Goal: Information Seeking & Learning: Check status

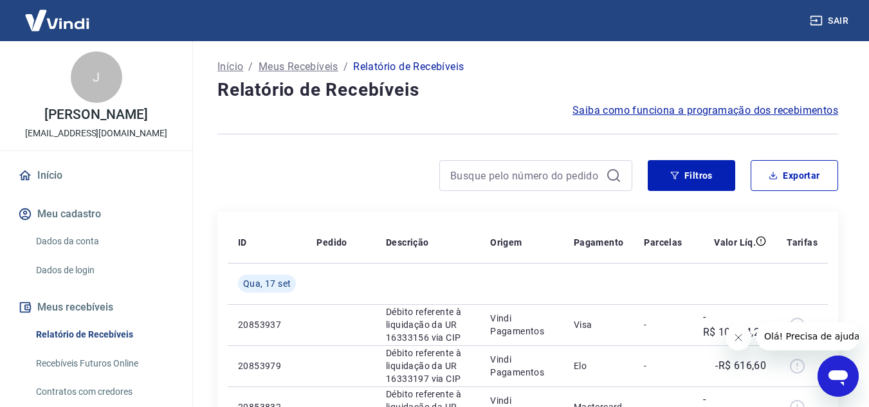
click at [744, 344] on button "Fechar mensagem da empresa" at bounding box center [738, 338] width 26 height 26
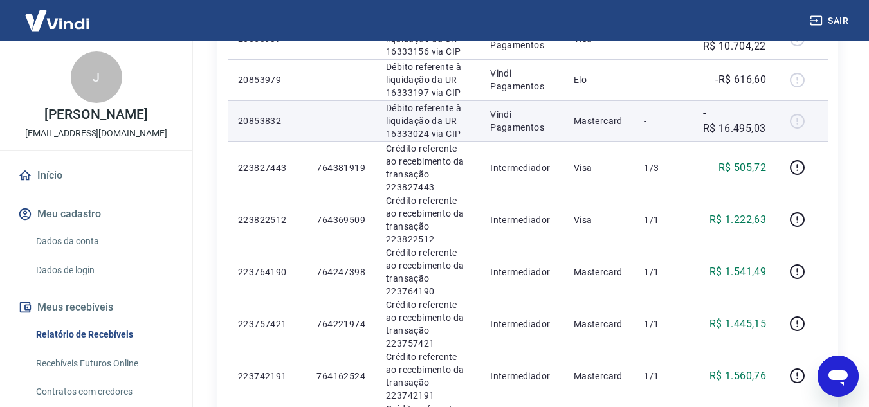
scroll to position [322, 0]
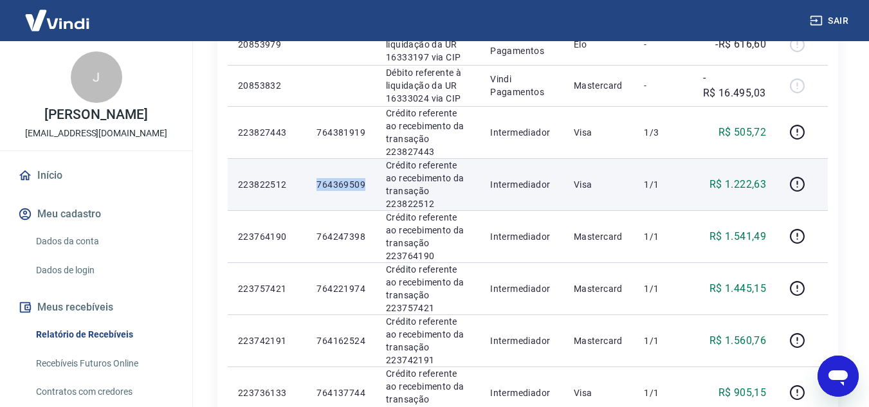
drag, startPoint x: 323, startPoint y: 179, endPoint x: 364, endPoint y: 180, distance: 41.2
click at [364, 180] on p "764369509" at bounding box center [341, 184] width 49 height 13
copy p "764369509"
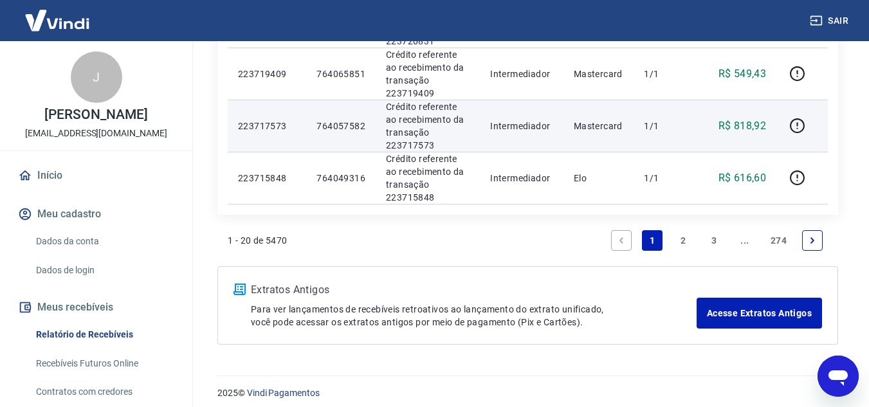
scroll to position [1118, 0]
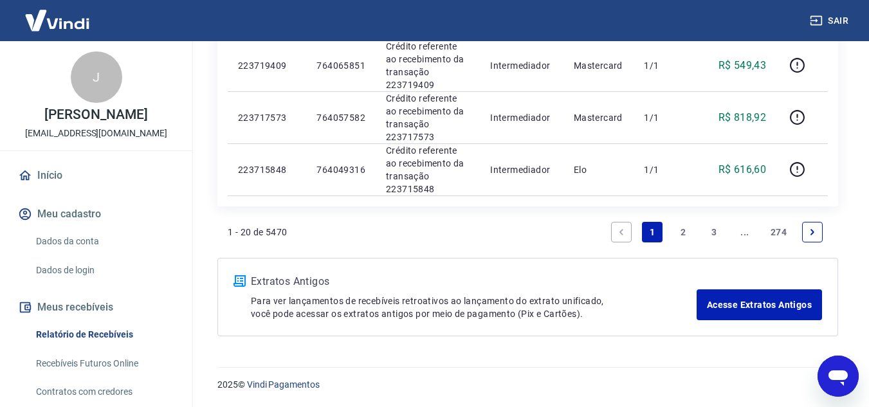
click at [683, 224] on link "2" at bounding box center [683, 232] width 21 height 21
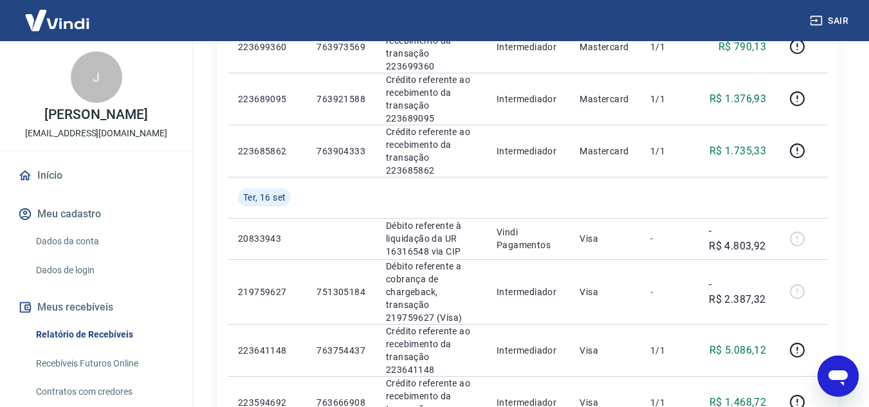
scroll to position [515, 0]
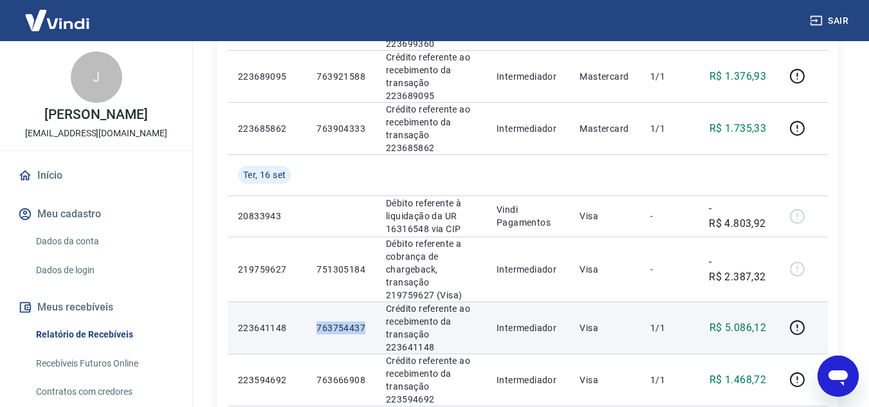
drag, startPoint x: 317, startPoint y: 242, endPoint x: 365, endPoint y: 241, distance: 48.3
click at [365, 302] on td "763754437" at bounding box center [340, 328] width 69 height 52
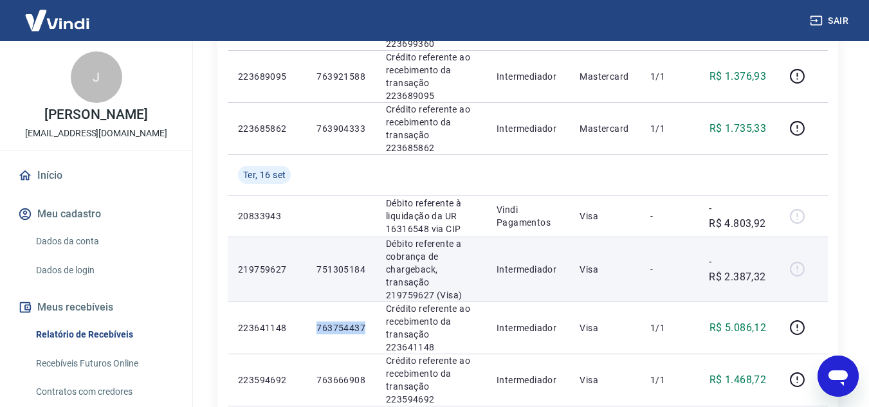
copy p "763754437"
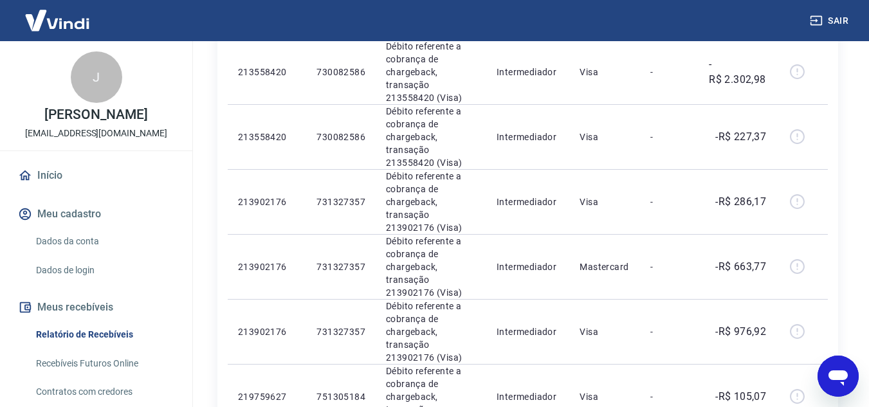
scroll to position [1158, 0]
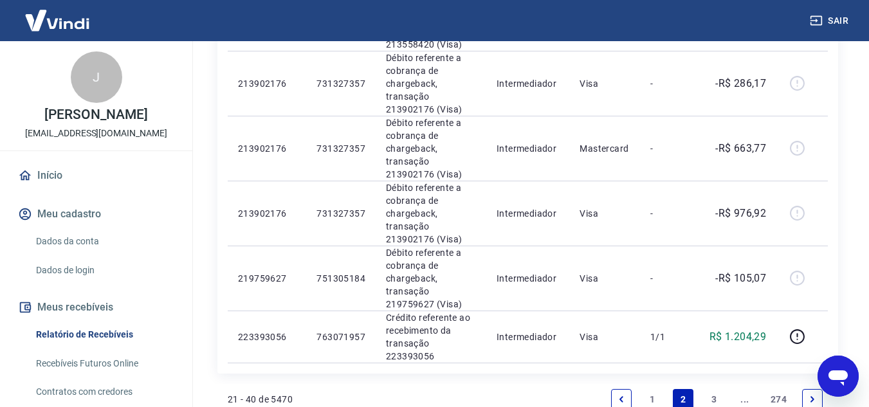
click at [715, 389] on link "3" at bounding box center [714, 399] width 21 height 21
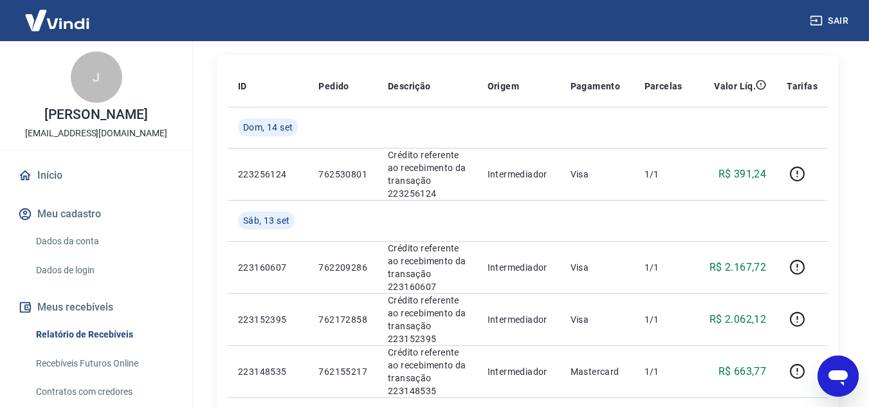
scroll to position [193, 0]
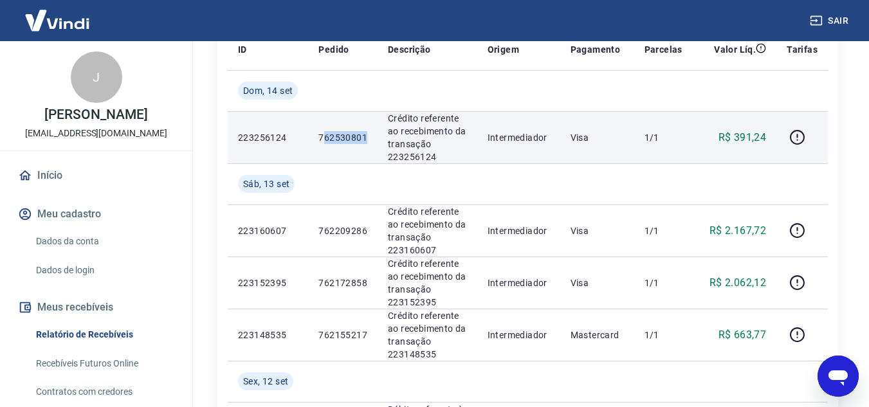
drag, startPoint x: 325, startPoint y: 139, endPoint x: 366, endPoint y: 145, distance: 41.6
click at [366, 145] on td "762530801" at bounding box center [342, 137] width 69 height 52
click at [340, 138] on p "762530801" at bounding box center [342, 137] width 49 height 13
drag, startPoint x: 334, startPoint y: 138, endPoint x: 371, endPoint y: 133, distance: 36.9
click at [370, 133] on td "762530801" at bounding box center [342, 137] width 69 height 52
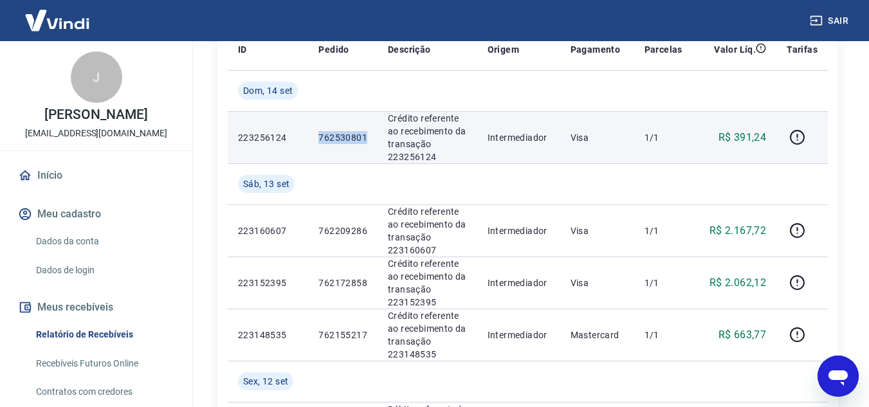
copy p "762530801"
click at [325, 140] on p "762530801" at bounding box center [342, 137] width 49 height 13
drag, startPoint x: 320, startPoint y: 135, endPoint x: 364, endPoint y: 138, distance: 44.5
click at [364, 138] on p "762530801" at bounding box center [342, 137] width 49 height 13
copy p "76253080"
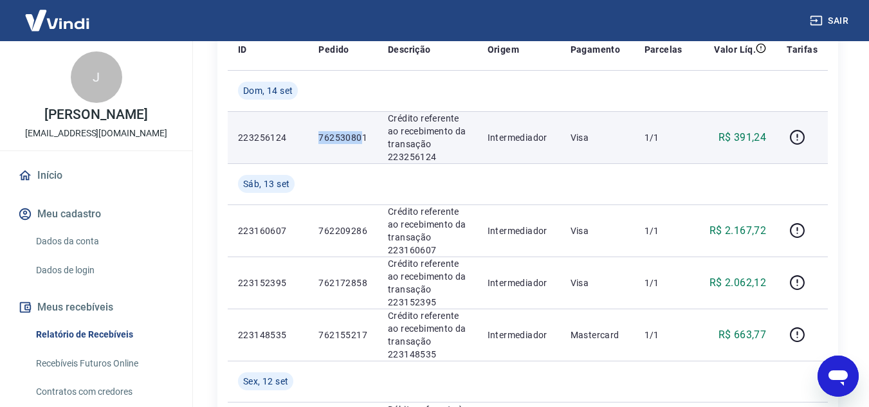
click at [347, 137] on p "762530801" at bounding box center [342, 137] width 49 height 13
drag, startPoint x: 315, startPoint y: 134, endPoint x: 375, endPoint y: 138, distance: 60.0
click at [375, 138] on td "762530801" at bounding box center [342, 137] width 69 height 52
copy p "762530801"
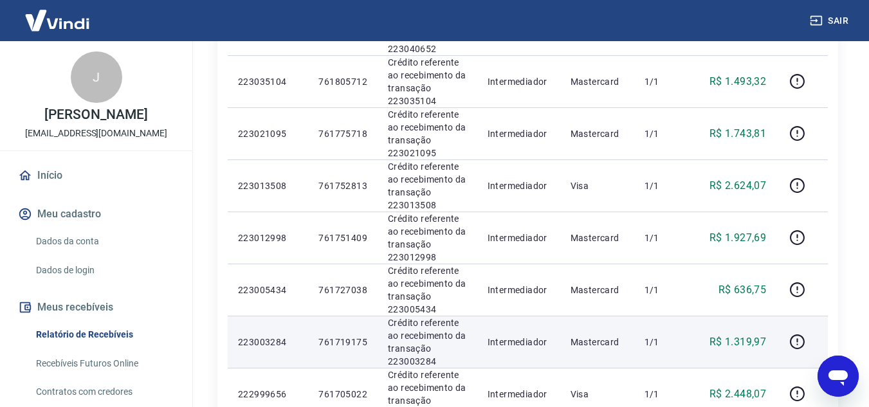
scroll to position [1190, 0]
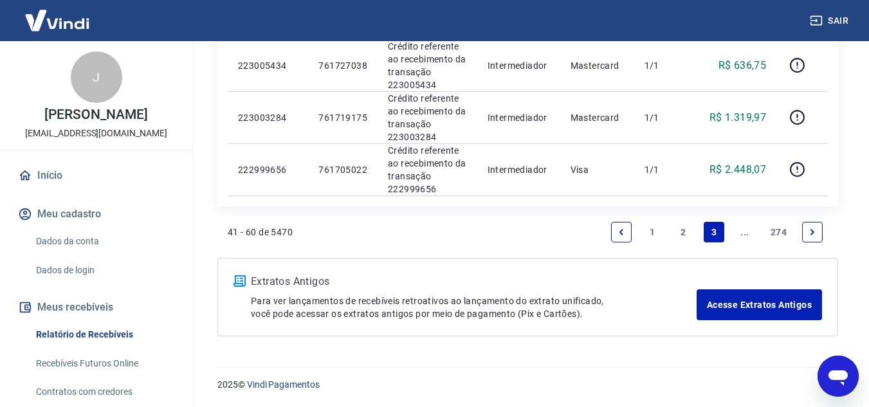
click at [743, 234] on link "..." at bounding box center [745, 232] width 21 height 21
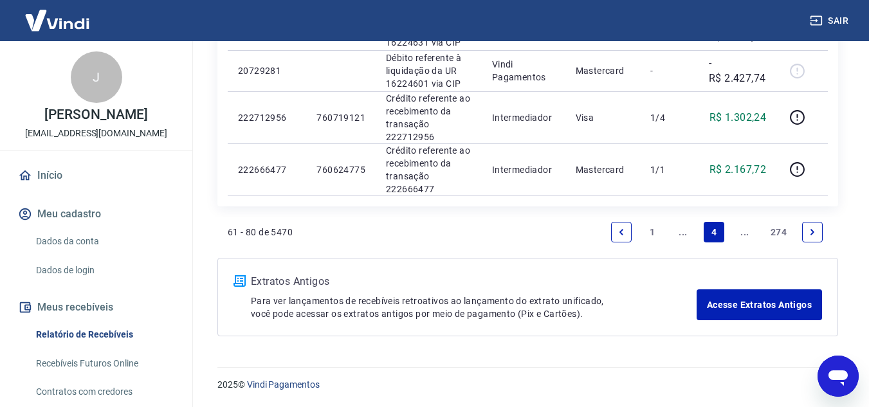
scroll to position [1125, 0]
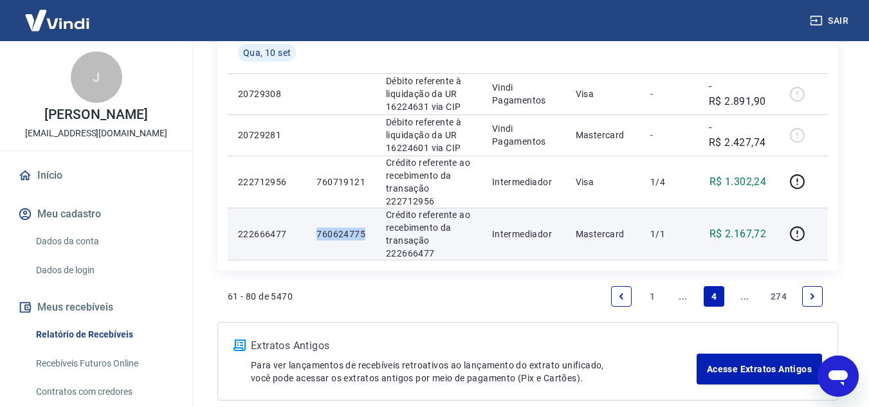
drag, startPoint x: 318, startPoint y: 231, endPoint x: 368, endPoint y: 236, distance: 50.4
click at [368, 236] on td "760624775" at bounding box center [340, 234] width 69 height 52
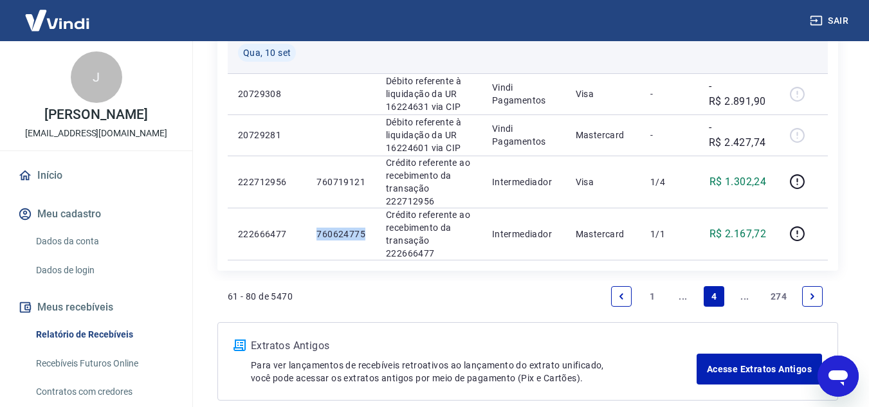
copy p "760624775"
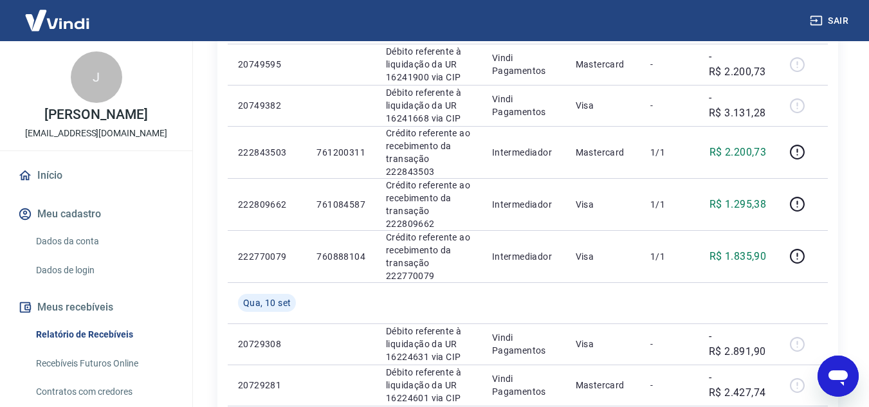
scroll to position [804, 0]
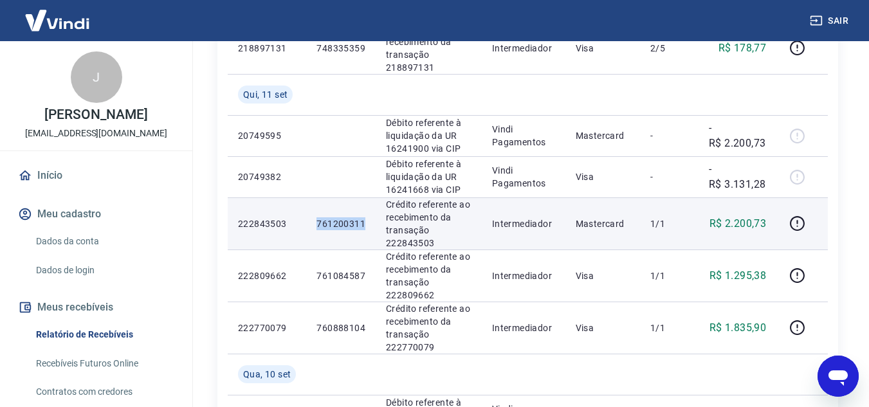
drag, startPoint x: 315, startPoint y: 223, endPoint x: 363, endPoint y: 226, distance: 49.0
click at [363, 226] on td "761200311" at bounding box center [340, 224] width 69 height 52
copy p "761200311"
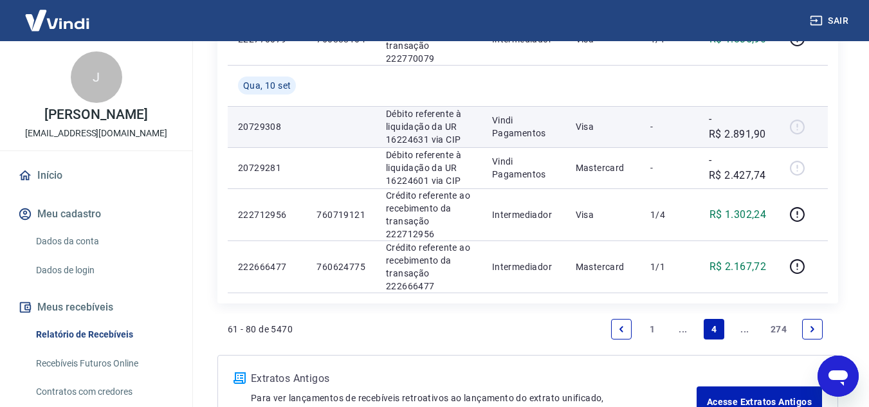
scroll to position [1094, 0]
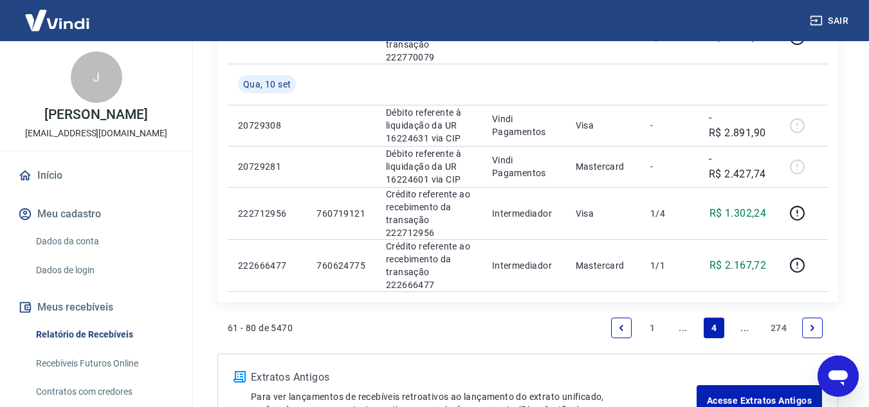
click at [685, 329] on link "..." at bounding box center [683, 328] width 21 height 21
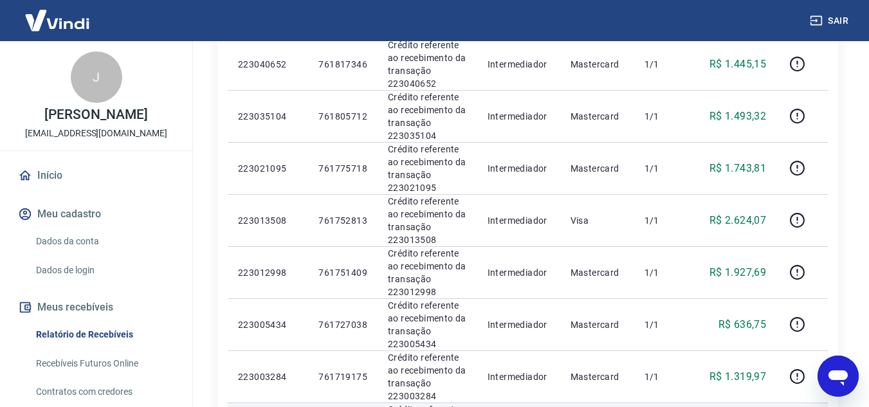
scroll to position [1190, 0]
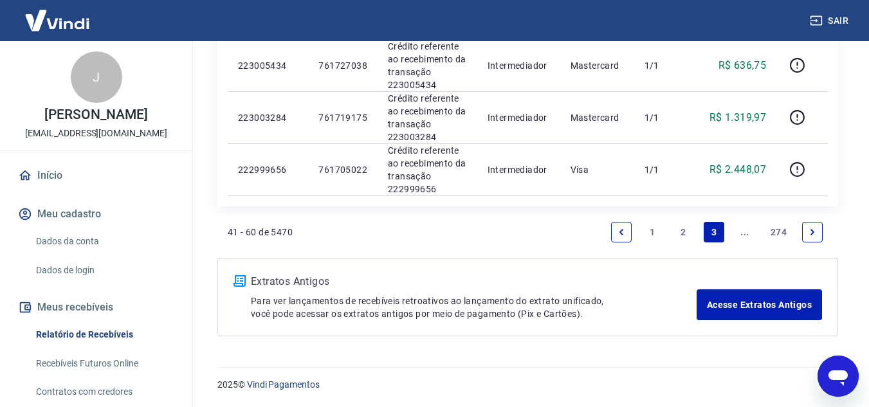
click at [682, 232] on link "2" at bounding box center [683, 232] width 21 height 21
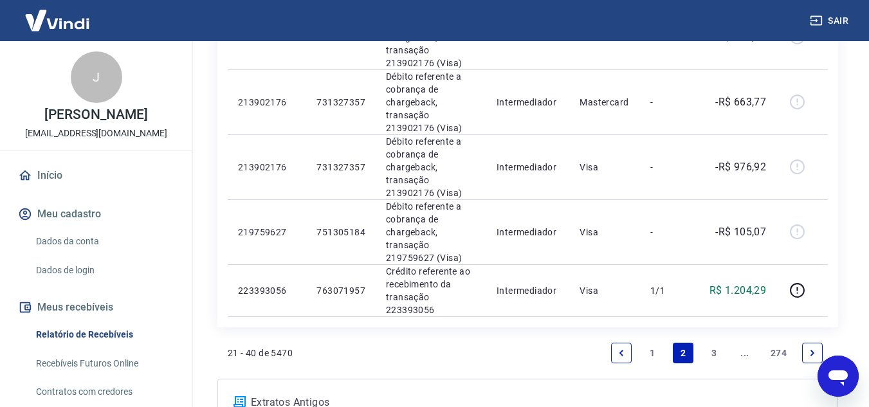
scroll to position [1205, 0]
click at [705, 342] on link "3" at bounding box center [714, 352] width 21 height 21
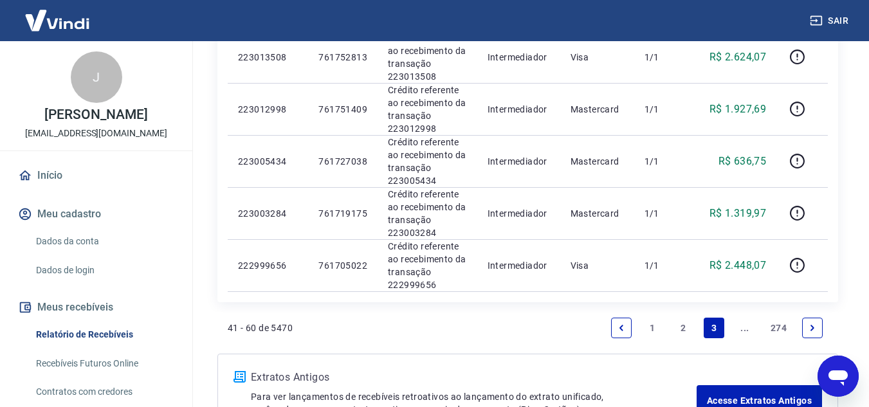
scroll to position [1158, 0]
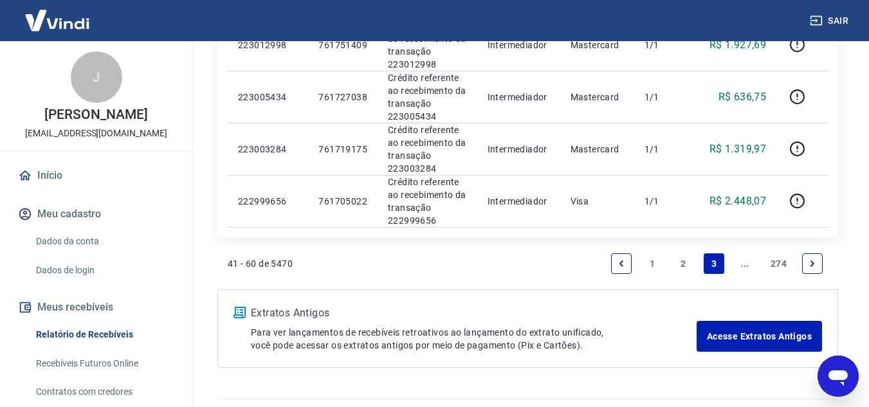
click at [741, 262] on link "..." at bounding box center [745, 263] width 21 height 21
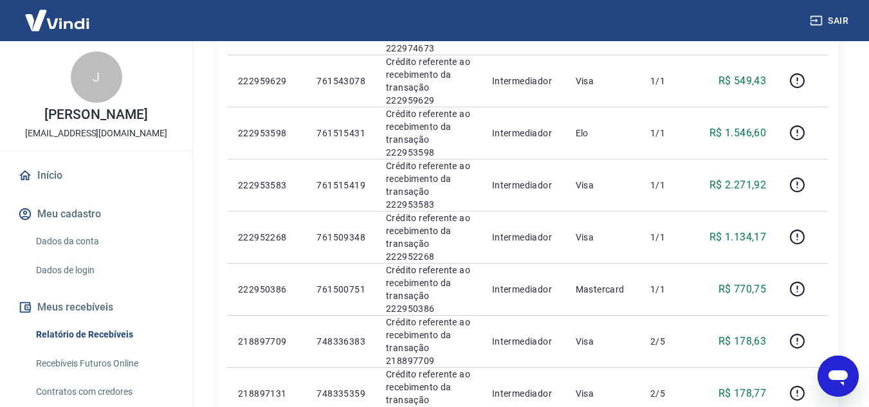
scroll to position [450, 0]
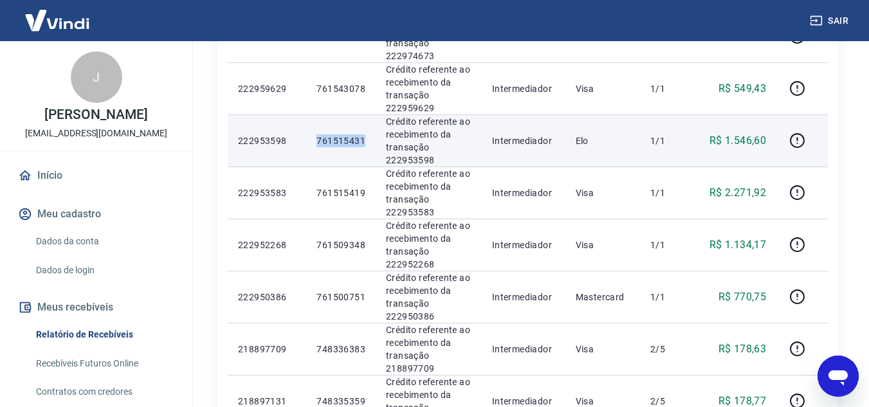
drag, startPoint x: 317, startPoint y: 140, endPoint x: 365, endPoint y: 137, distance: 47.7
click at [365, 137] on td "761515431" at bounding box center [340, 141] width 69 height 52
copy p "761515431"
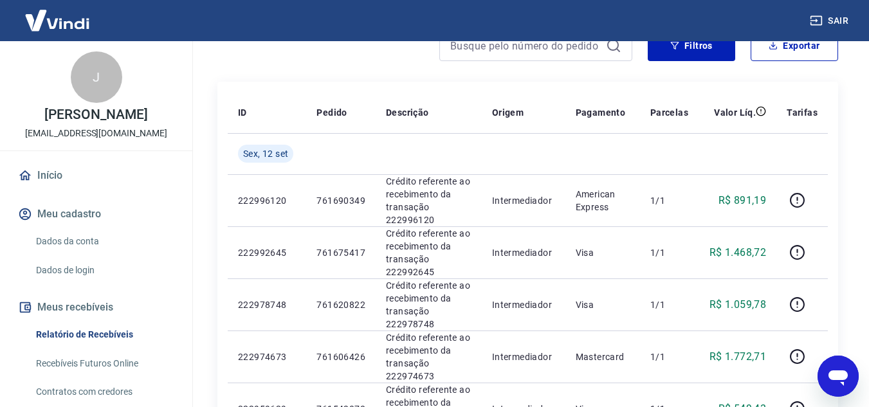
scroll to position [129, 0]
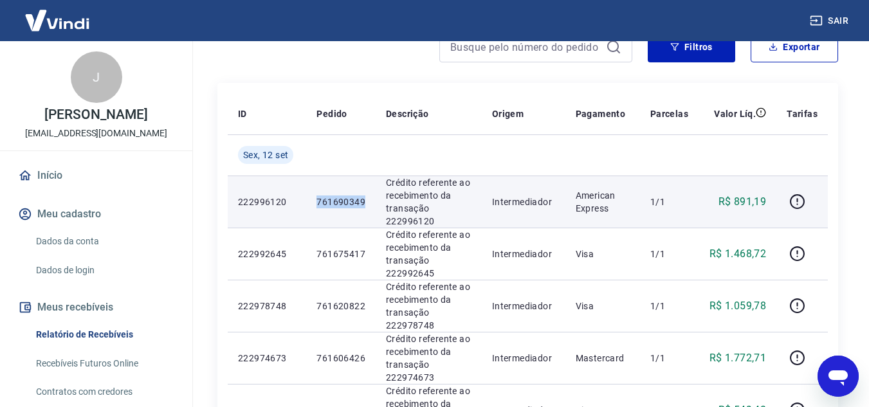
drag, startPoint x: 329, startPoint y: 201, endPoint x: 366, endPoint y: 200, distance: 37.3
click at [366, 200] on td "761690349" at bounding box center [340, 202] width 69 height 52
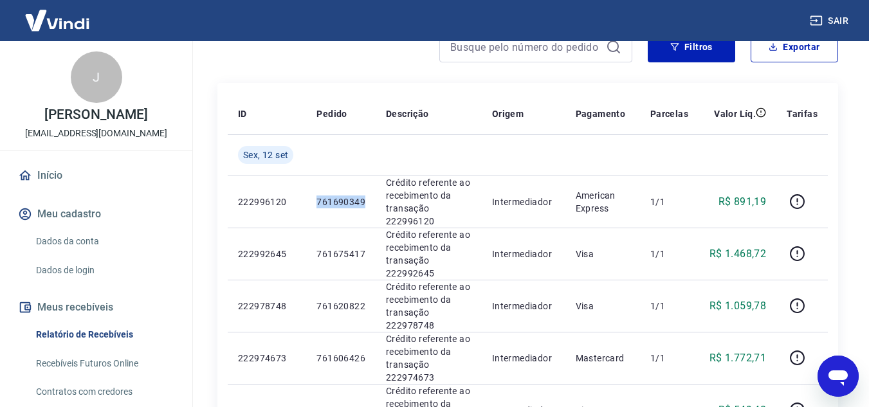
copy p "761690349"
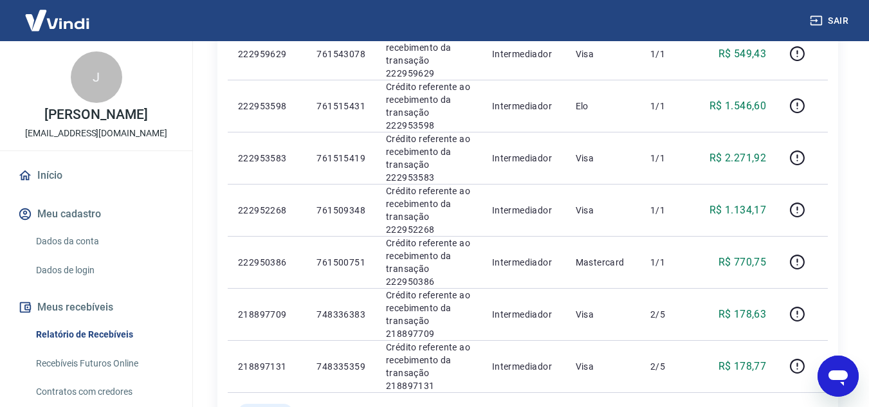
scroll to position [450, 0]
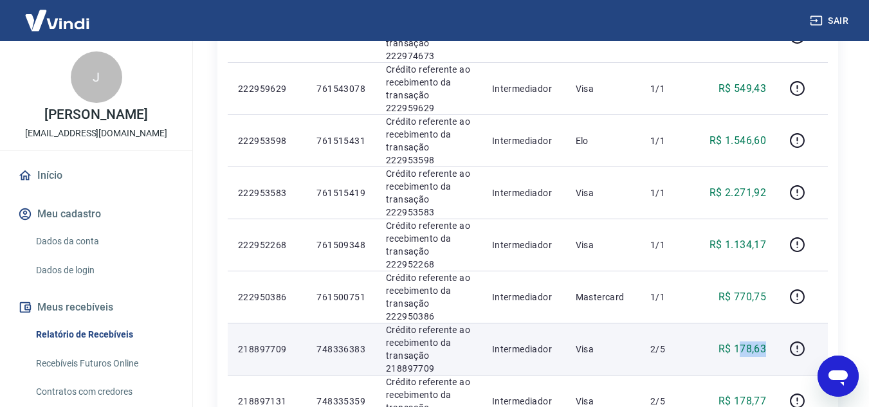
drag, startPoint x: 738, startPoint y: 351, endPoint x: 765, endPoint y: 352, distance: 27.1
click at [765, 352] on p "R$ 178,63" at bounding box center [743, 349] width 48 height 15
click at [753, 353] on p "R$ 178,63" at bounding box center [743, 349] width 48 height 15
drag, startPoint x: 736, startPoint y: 351, endPoint x: 766, endPoint y: 354, distance: 29.8
click at [766, 354] on p "R$ 178,63" at bounding box center [743, 349] width 48 height 15
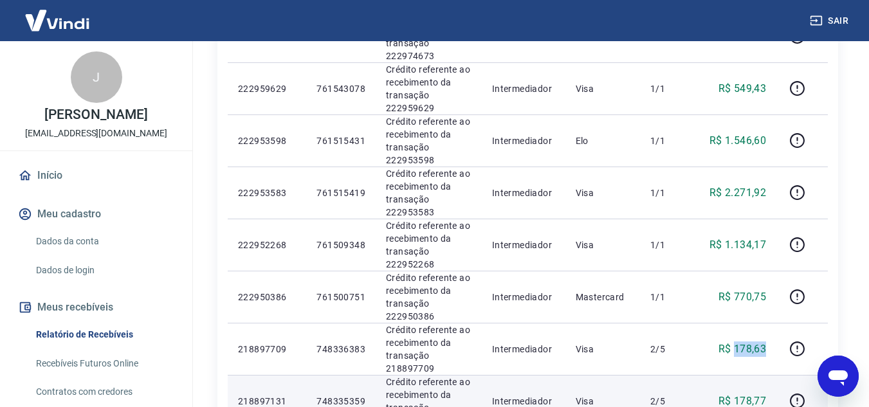
copy p "178,63"
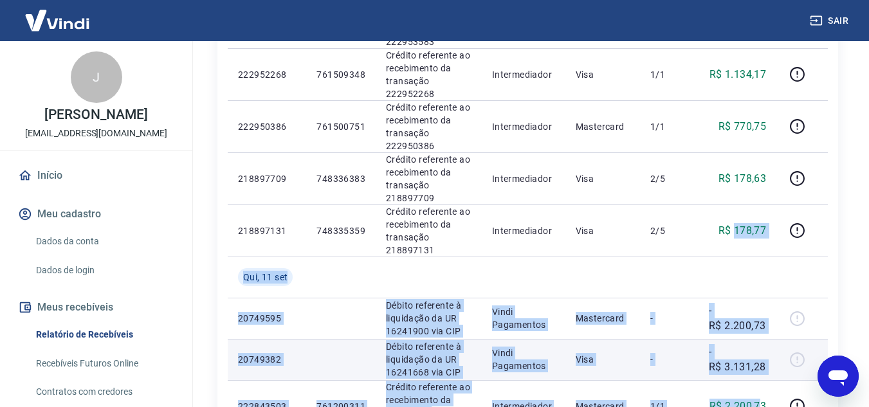
scroll to position [648, 0]
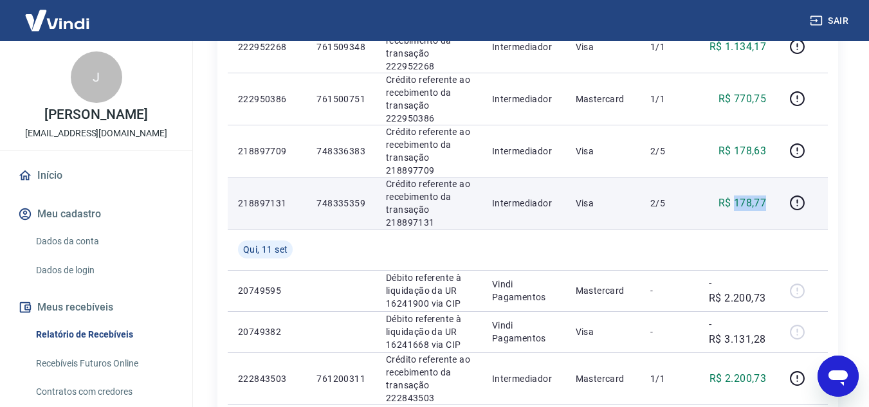
drag, startPoint x: 735, startPoint y: 398, endPoint x: 770, endPoint y: 198, distance: 203.1
click at [770, 198] on td "R$ 178,77" at bounding box center [738, 203] width 78 height 52
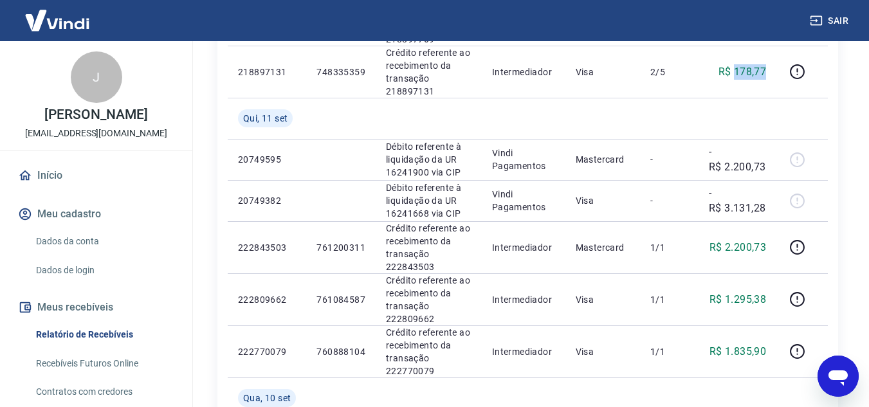
scroll to position [1099, 0]
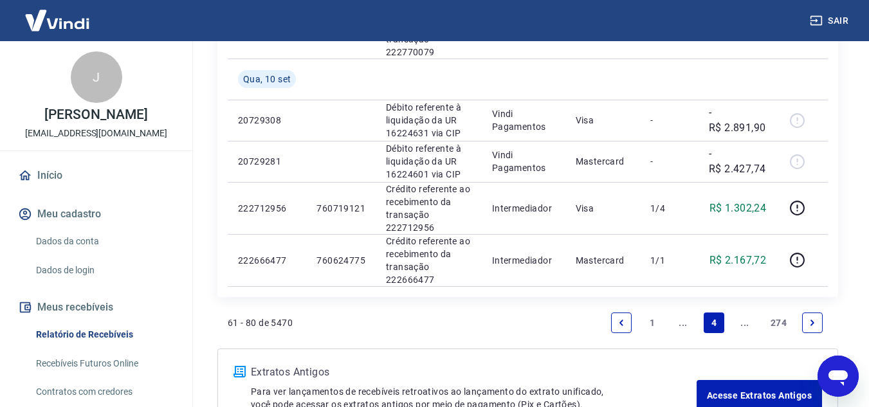
click at [684, 325] on link "..." at bounding box center [683, 323] width 21 height 21
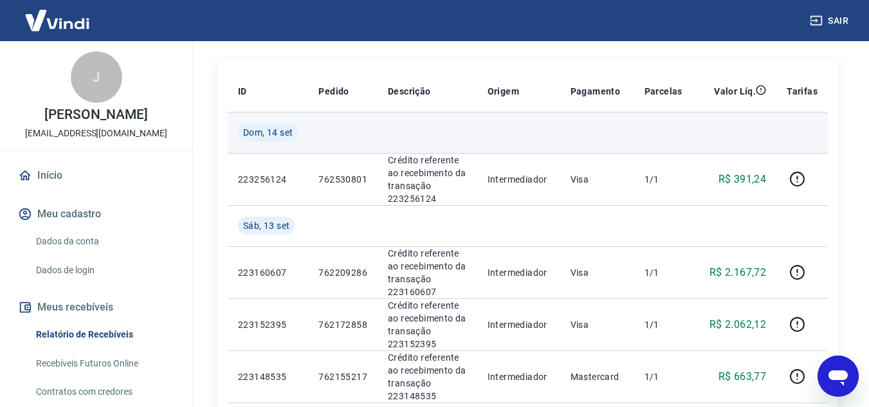
scroll to position [129, 0]
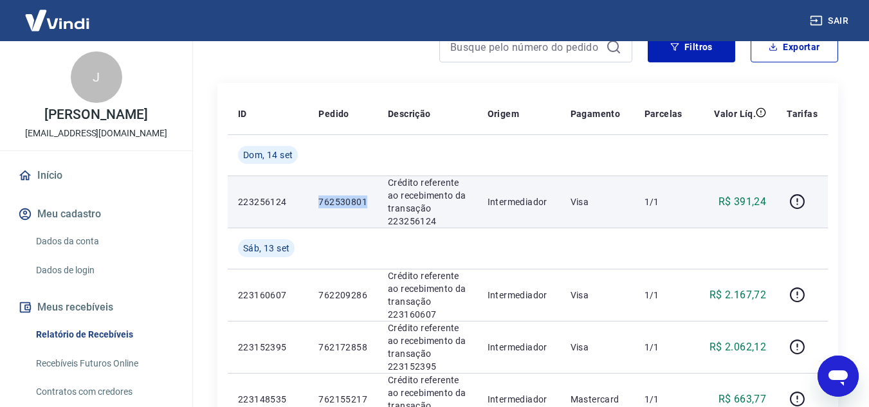
drag, startPoint x: 321, startPoint y: 200, endPoint x: 376, endPoint y: 199, distance: 54.7
click at [376, 199] on td "762530801" at bounding box center [342, 202] width 69 height 52
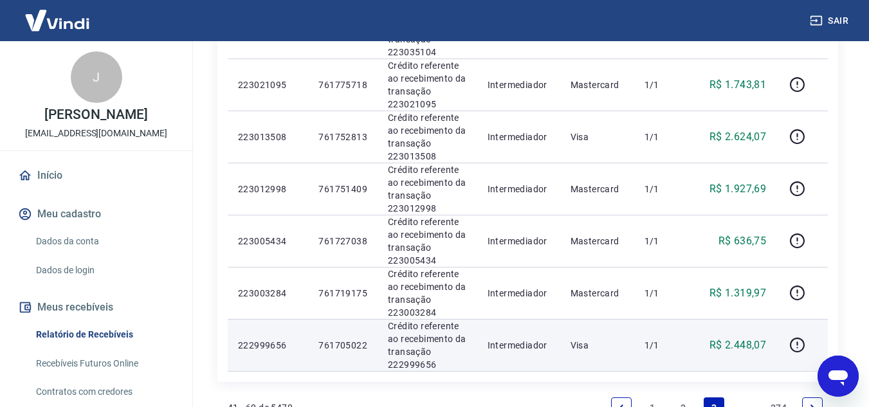
scroll to position [1190, 0]
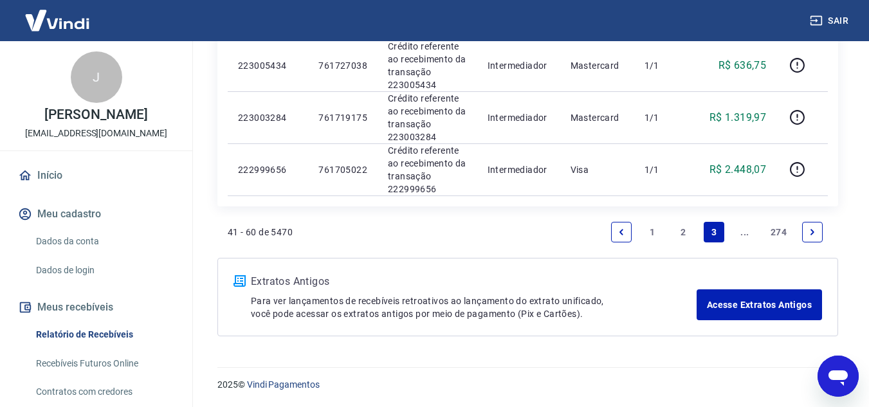
click at [686, 235] on link "2" at bounding box center [683, 232] width 21 height 21
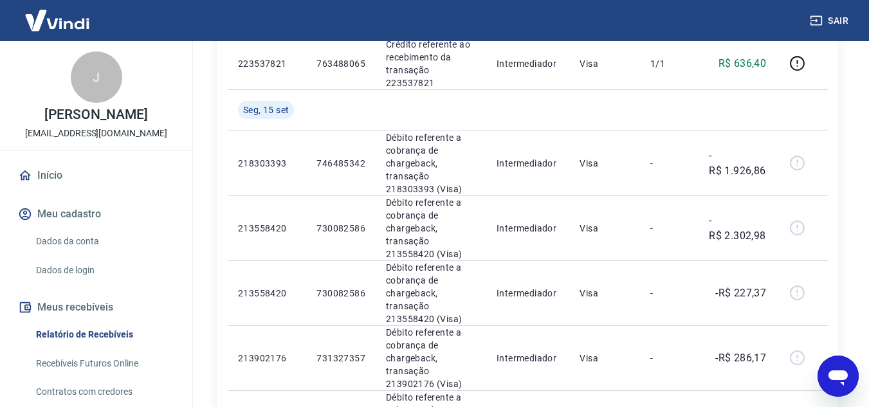
scroll to position [819, 0]
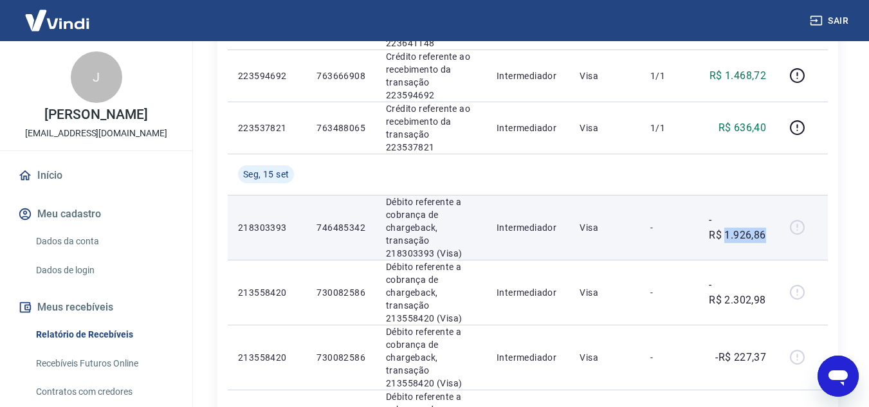
drag, startPoint x: 728, startPoint y: 124, endPoint x: 771, endPoint y: 124, distance: 42.5
click at [771, 195] on td "-R$ 1.926,86" at bounding box center [738, 227] width 78 height 65
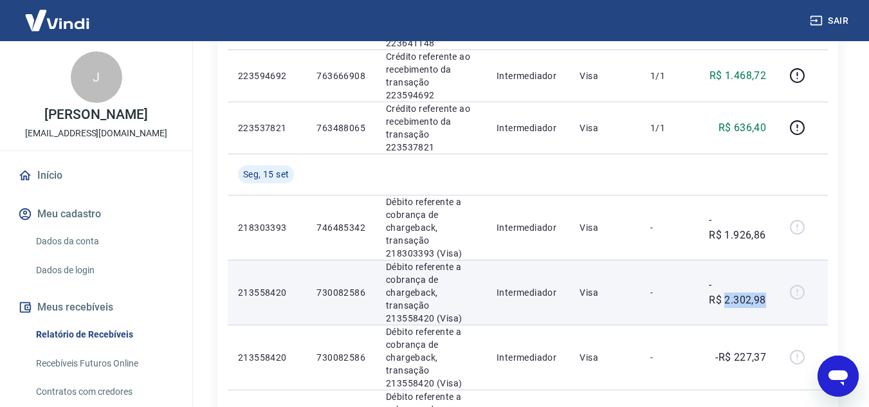
drag, startPoint x: 726, startPoint y: 190, endPoint x: 766, endPoint y: 190, distance: 39.9
click at [766, 277] on p "-R$ 2.302,98" at bounding box center [737, 292] width 57 height 31
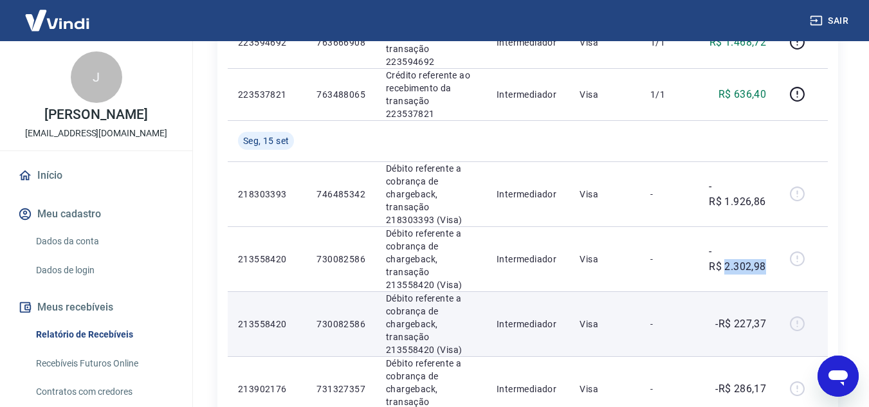
scroll to position [883, 0]
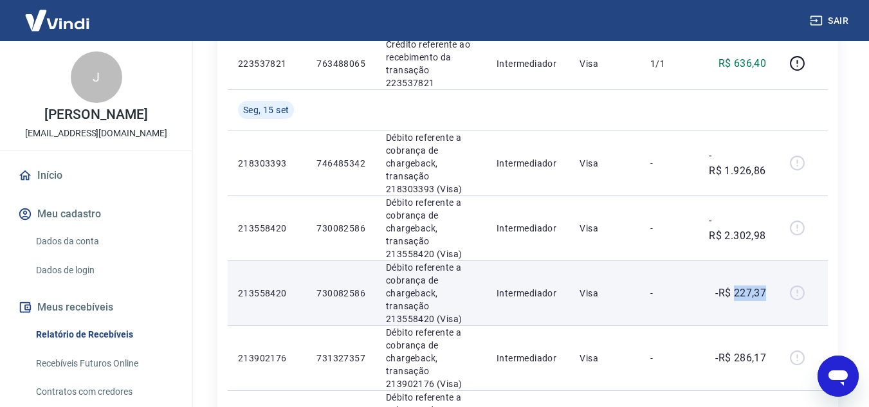
drag, startPoint x: 739, startPoint y: 181, endPoint x: 769, endPoint y: 181, distance: 30.2
click at [769, 261] on td "-R$ 227,37" at bounding box center [738, 293] width 78 height 65
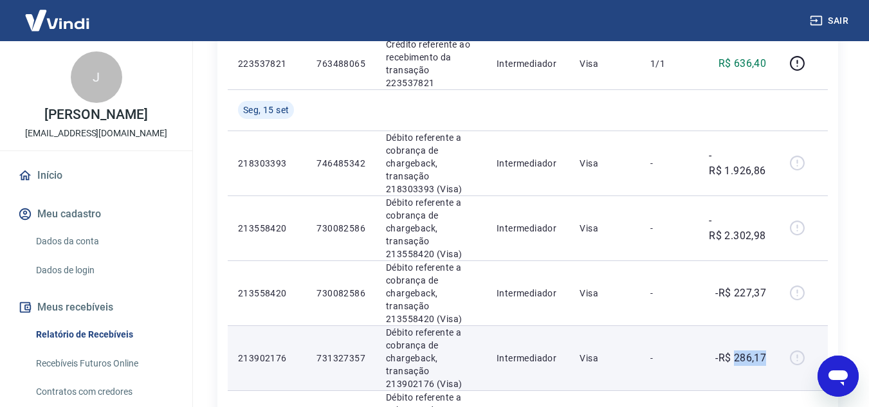
drag, startPoint x: 735, startPoint y: 249, endPoint x: 772, endPoint y: 250, distance: 36.7
click at [772, 326] on td "-R$ 286,17" at bounding box center [738, 358] width 78 height 65
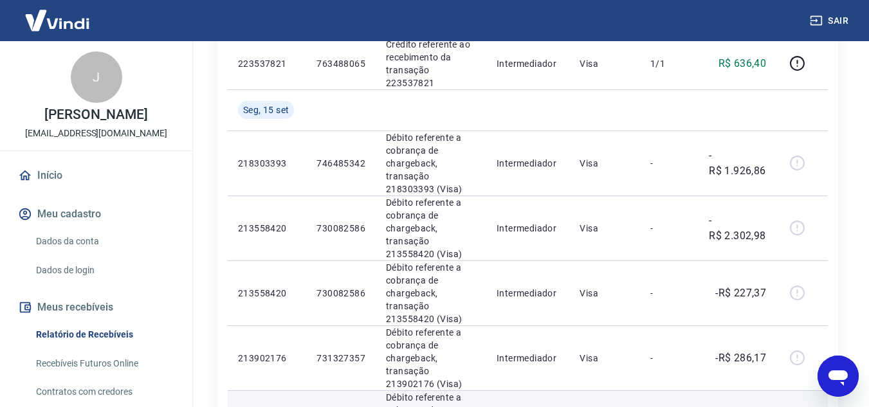
drag, startPoint x: 738, startPoint y: 313, endPoint x: 768, endPoint y: 313, distance: 30.2
drag, startPoint x: 733, startPoint y: 311, endPoint x: 769, endPoint y: 315, distance: 35.6
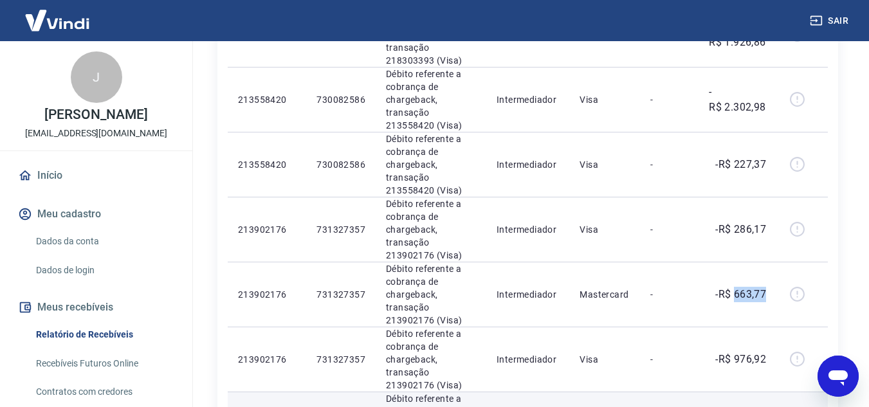
scroll to position [1076, 0]
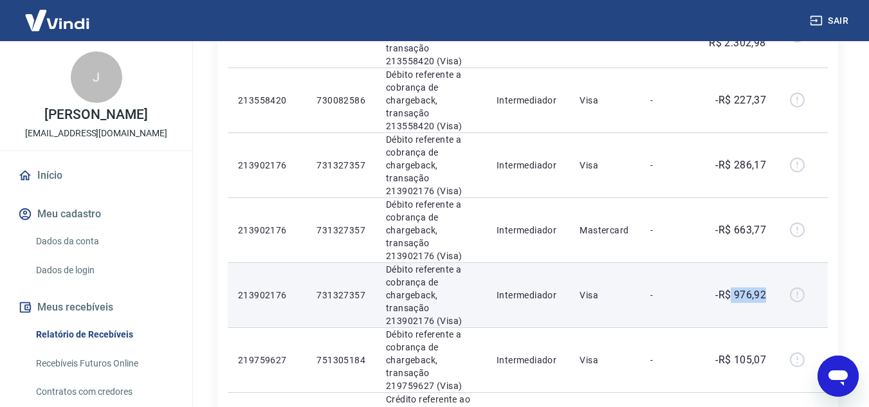
drag, startPoint x: 743, startPoint y: 185, endPoint x: 752, endPoint y: 189, distance: 9.8
click at [769, 262] on td "-R$ 976,92" at bounding box center [738, 294] width 78 height 65
click at [751, 288] on p "-R$ 976,92" at bounding box center [740, 295] width 51 height 15
drag, startPoint x: 735, startPoint y: 186, endPoint x: 771, endPoint y: 186, distance: 35.4
click at [771, 262] on td "-R$ 976,92" at bounding box center [738, 294] width 78 height 65
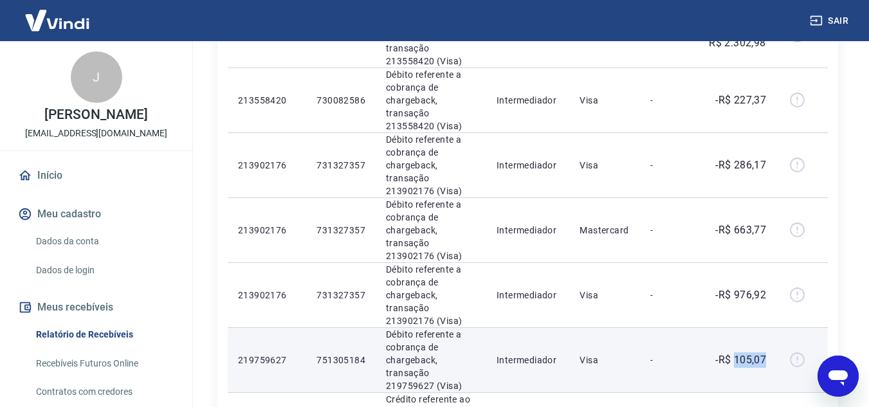
drag, startPoint x: 737, startPoint y: 249, endPoint x: 769, endPoint y: 250, distance: 32.2
click at [769, 327] on td "-R$ 105,07" at bounding box center [738, 359] width 78 height 65
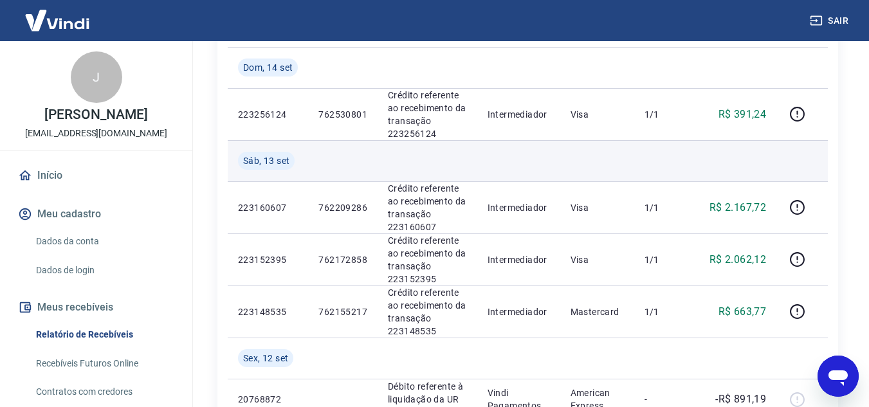
scroll to position [193, 0]
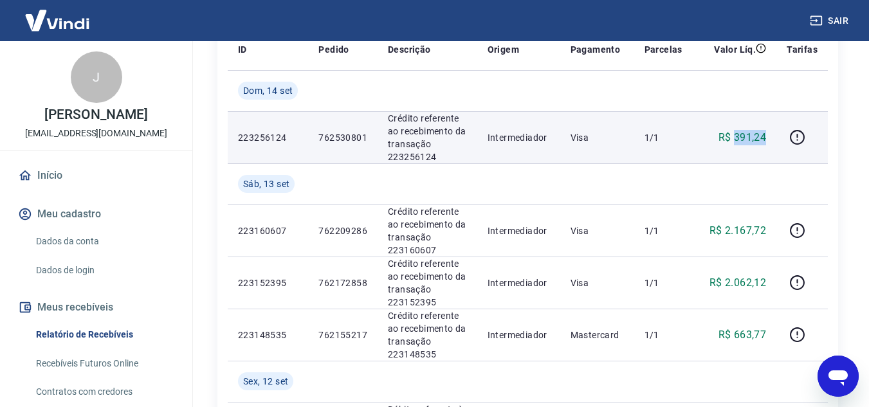
drag, startPoint x: 737, startPoint y: 136, endPoint x: 768, endPoint y: 140, distance: 31.2
click at [768, 140] on td "R$ 391,24" at bounding box center [735, 137] width 84 height 52
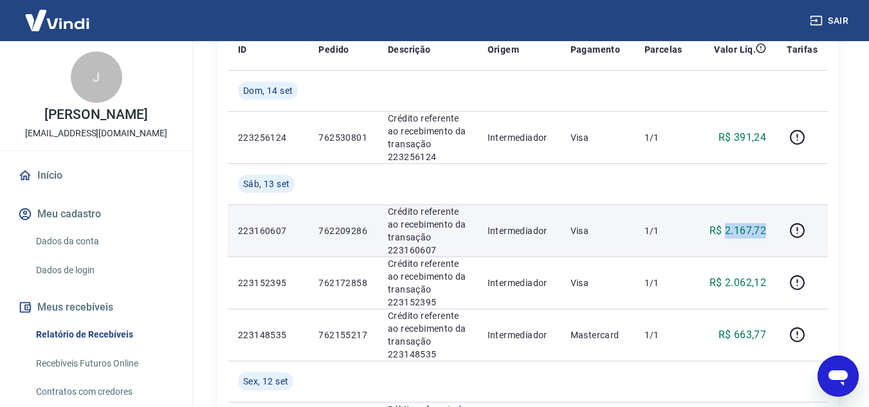
drag, startPoint x: 727, startPoint y: 228, endPoint x: 771, endPoint y: 229, distance: 43.8
click at [771, 229] on td "R$ 2.167,72" at bounding box center [735, 231] width 84 height 52
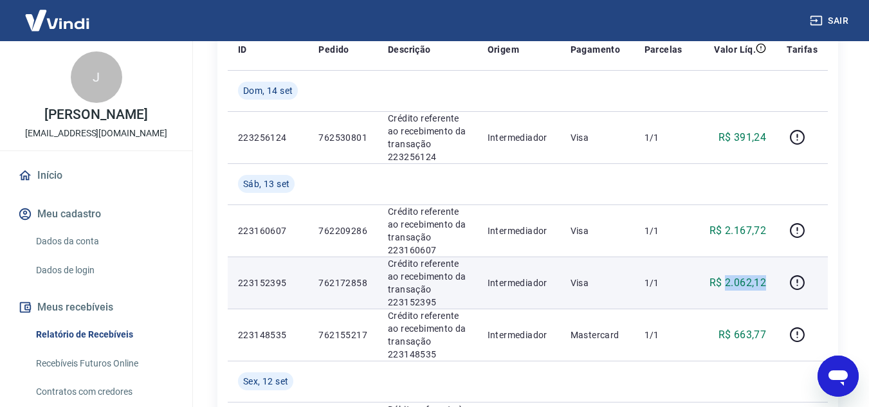
drag, startPoint x: 728, startPoint y: 280, endPoint x: 768, endPoint y: 282, distance: 40.6
click at [768, 282] on td "R$ 2.062,12" at bounding box center [735, 283] width 84 height 52
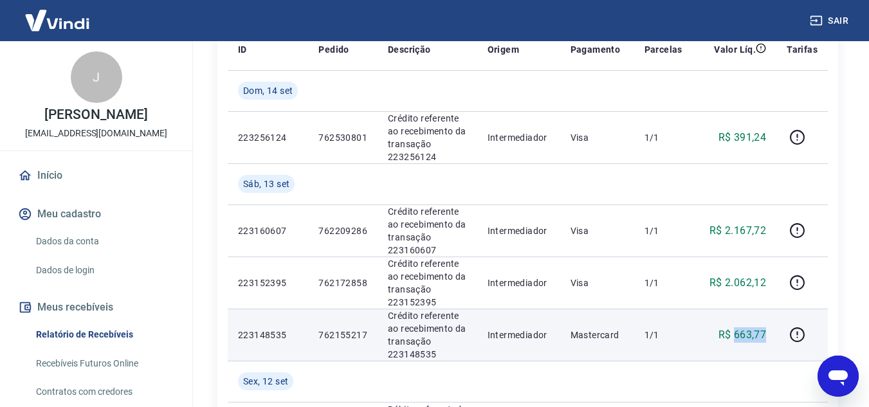
drag, startPoint x: 735, startPoint y: 333, endPoint x: 771, endPoint y: 329, distance: 35.6
click at [771, 329] on td "R$ 663,77" at bounding box center [735, 335] width 84 height 52
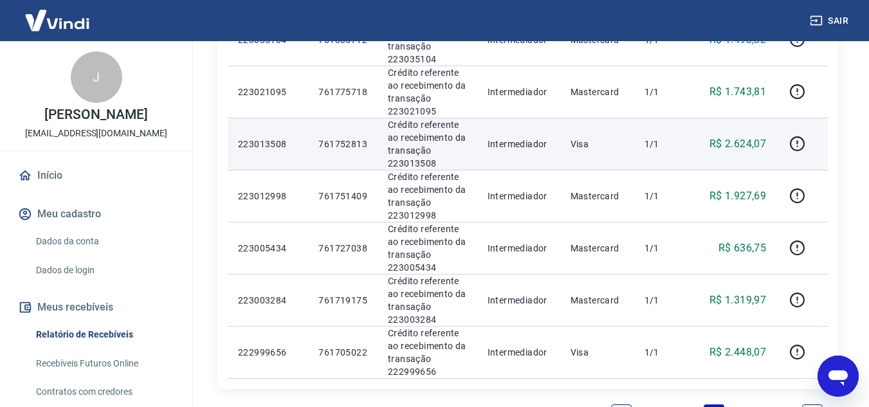
scroll to position [1190, 0]
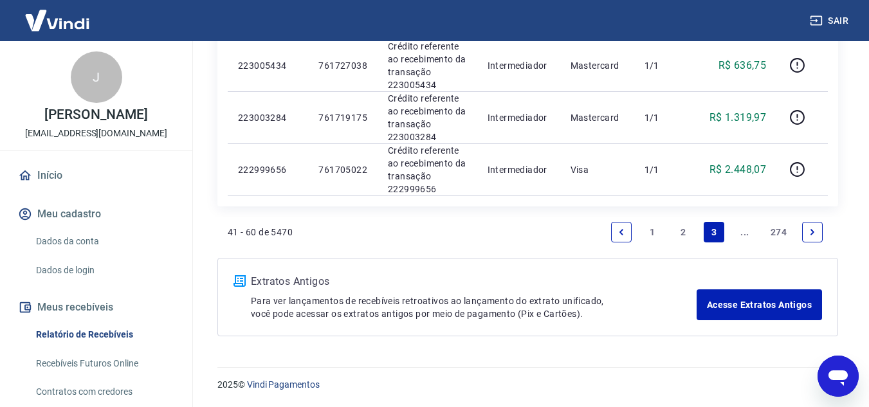
click at [682, 229] on link "2" at bounding box center [683, 232] width 21 height 21
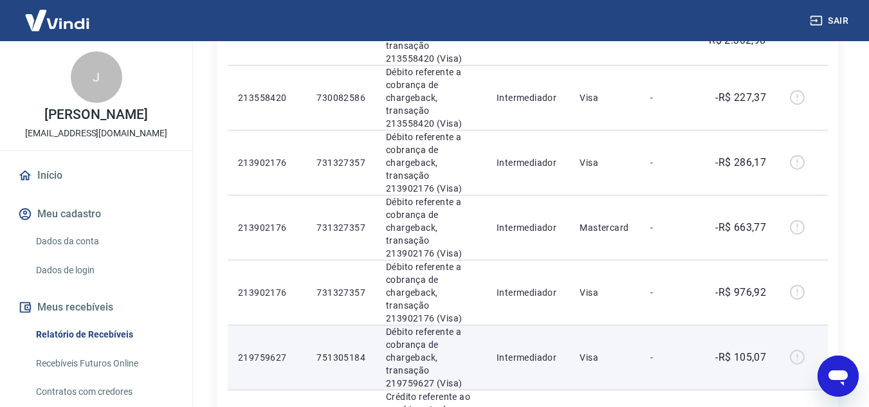
scroll to position [1076, 0]
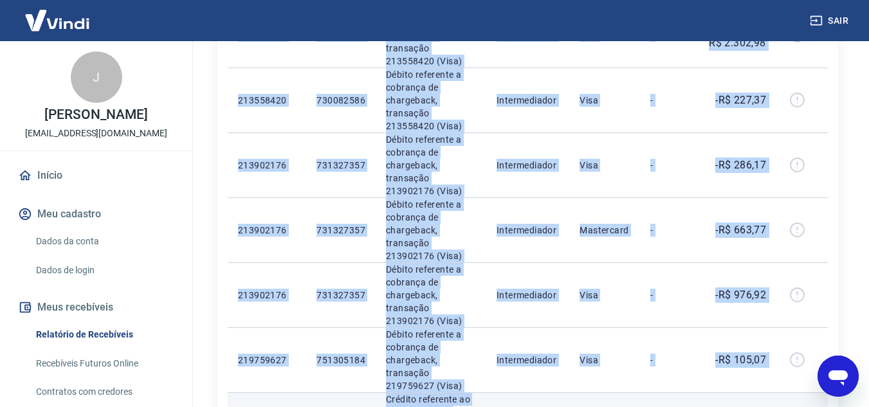
drag, startPoint x: 728, startPoint y: 300, endPoint x: 779, endPoint y: 304, distance: 50.9
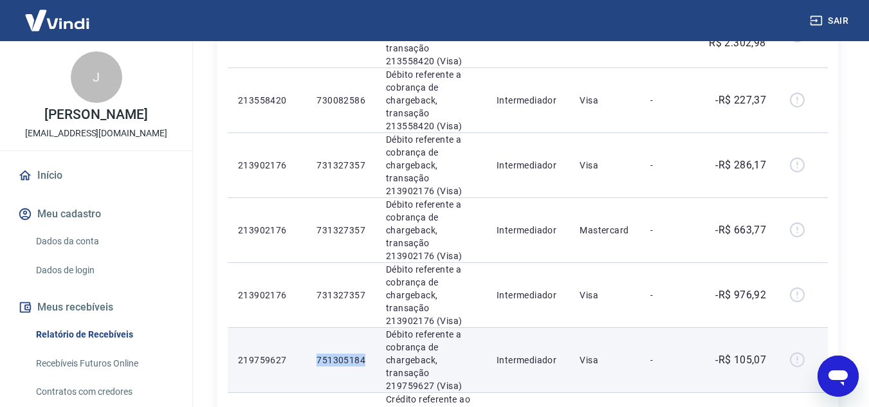
drag, startPoint x: 317, startPoint y: 249, endPoint x: 367, endPoint y: 245, distance: 49.7
click at [367, 327] on td "751305184" at bounding box center [340, 359] width 69 height 65
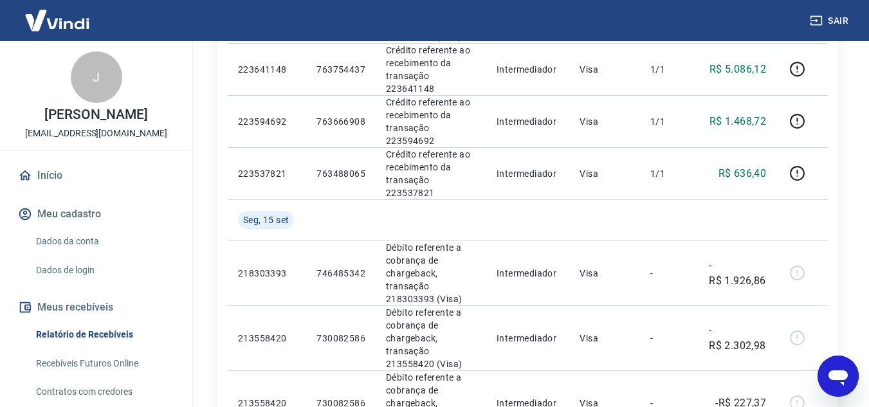
scroll to position [755, 0]
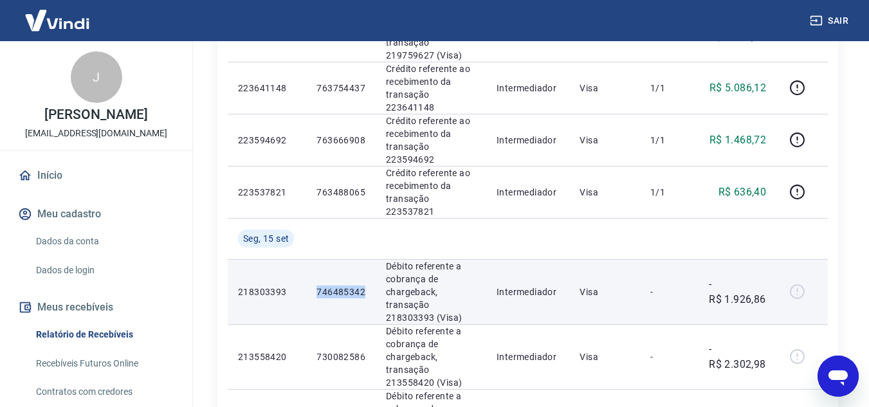
drag, startPoint x: 315, startPoint y: 181, endPoint x: 371, endPoint y: 183, distance: 55.4
click at [371, 259] on td "746485342" at bounding box center [340, 291] width 69 height 65
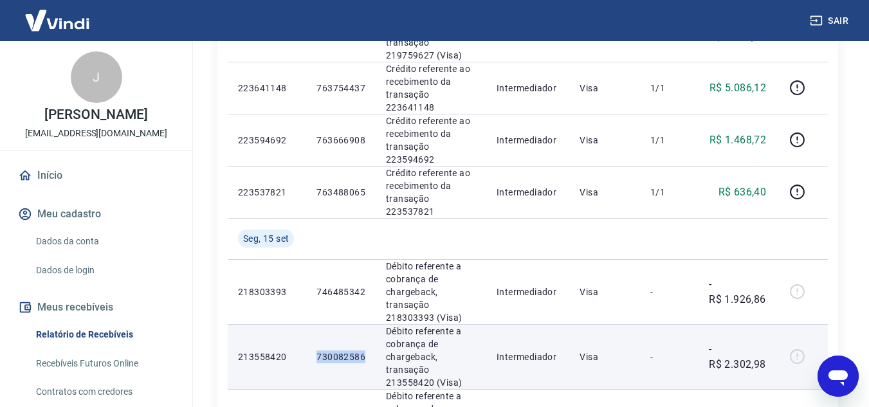
drag, startPoint x: 316, startPoint y: 249, endPoint x: 372, endPoint y: 248, distance: 56.0
click at [372, 324] on td "730082586" at bounding box center [340, 356] width 69 height 65
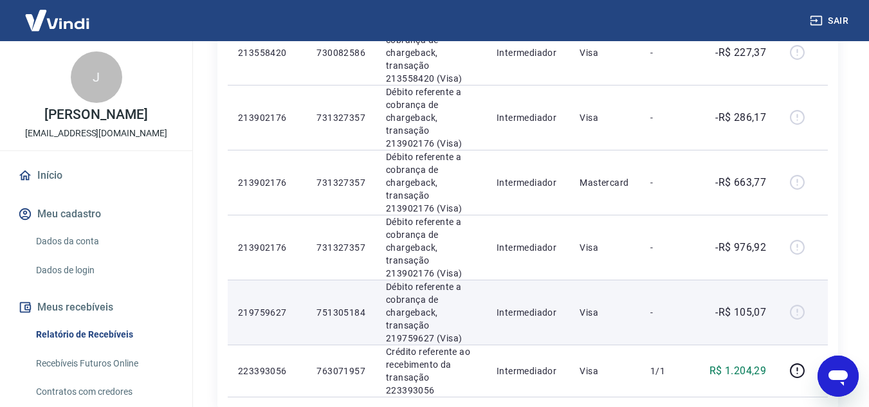
scroll to position [1205, 0]
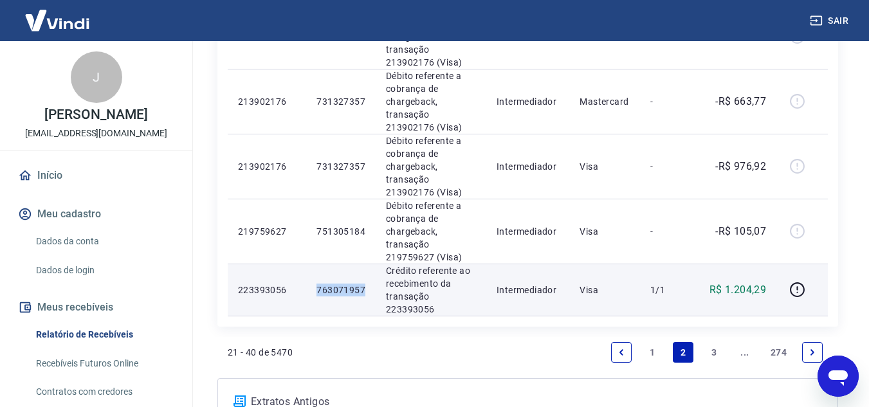
drag, startPoint x: 311, startPoint y: 172, endPoint x: 365, endPoint y: 176, distance: 54.8
click at [365, 264] on td "763071957" at bounding box center [340, 290] width 69 height 52
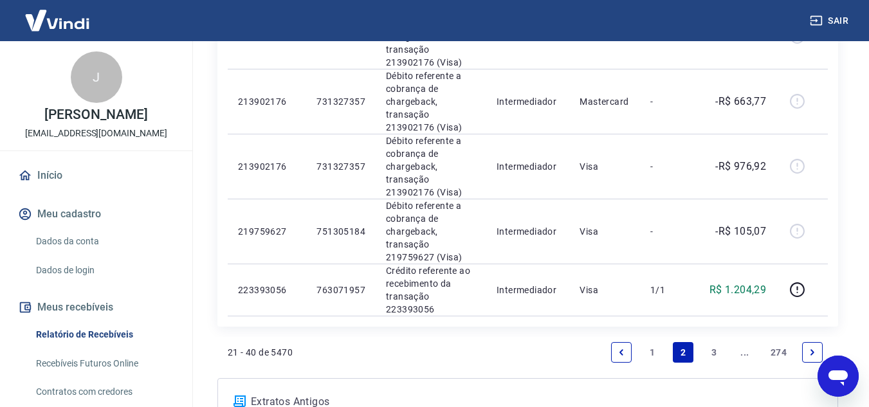
click at [715, 342] on link "3" at bounding box center [714, 352] width 21 height 21
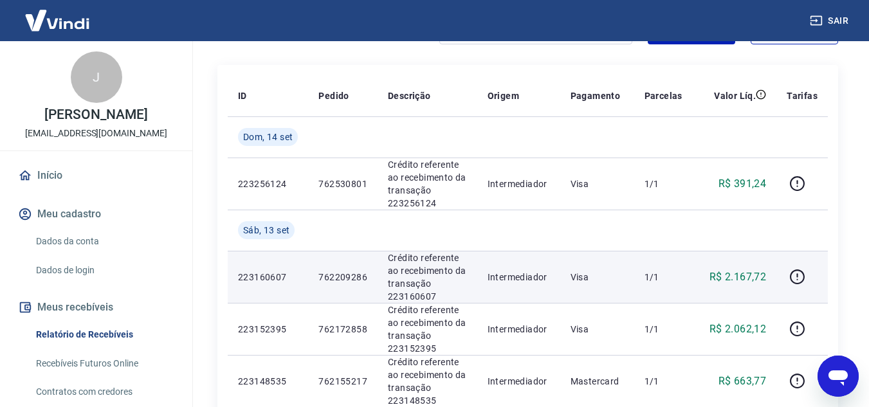
scroll to position [129, 0]
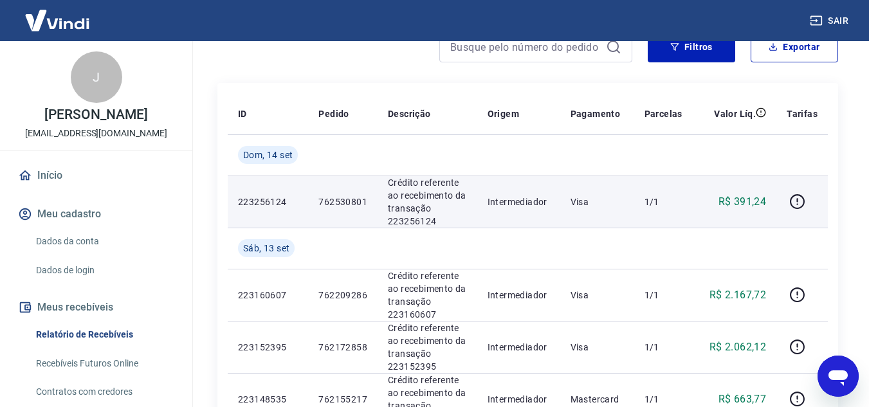
click at [337, 200] on p "762530801" at bounding box center [342, 202] width 49 height 13
drag, startPoint x: 317, startPoint y: 201, endPoint x: 368, endPoint y: 201, distance: 51.5
click at [368, 201] on td "762530801" at bounding box center [342, 202] width 69 height 52
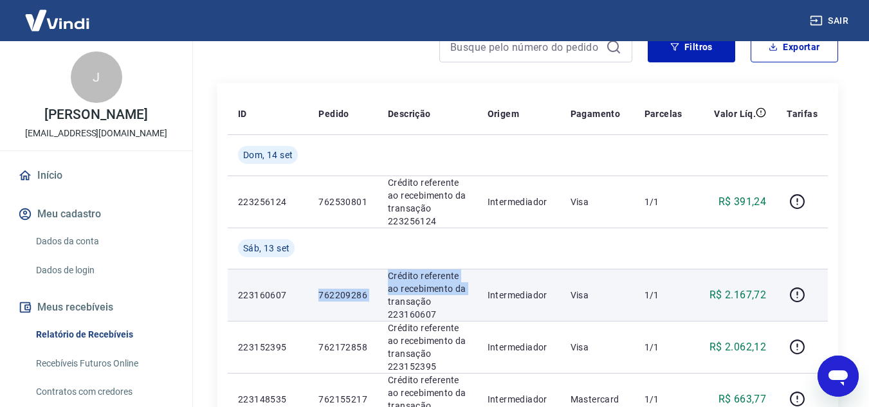
drag, startPoint x: 323, startPoint y: 293, endPoint x: 377, endPoint y: 299, distance: 54.4
click at [377, 299] on tr "223160607 762209286 Crédito referente ao recebimento da transação 223160607 Int…" at bounding box center [528, 295] width 600 height 52
click at [344, 287] on td "762209286" at bounding box center [342, 295] width 69 height 52
drag, startPoint x: 320, startPoint y: 296, endPoint x: 358, endPoint y: 297, distance: 38.0
click at [358, 297] on p "762209286" at bounding box center [342, 295] width 49 height 13
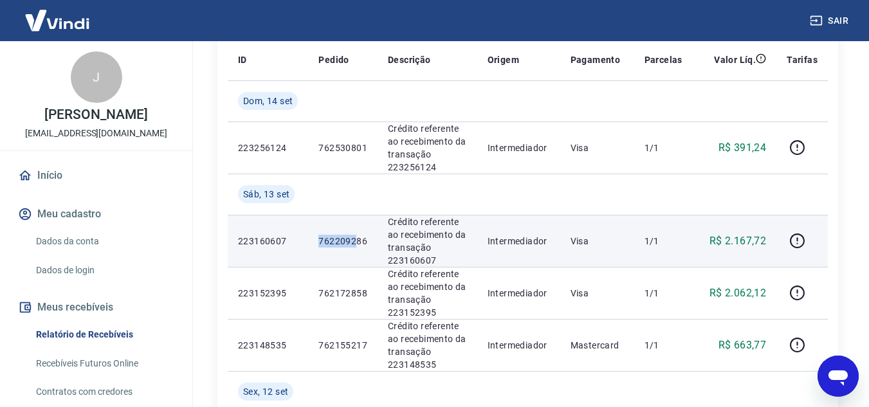
scroll to position [257, 0]
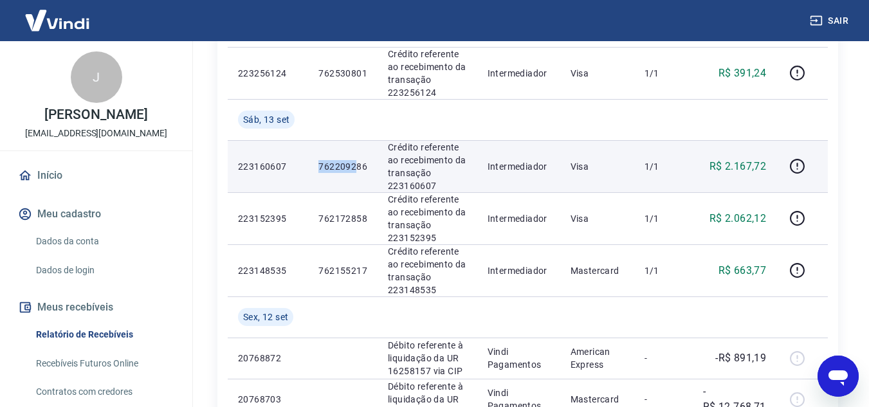
click at [342, 175] on td "762209286" at bounding box center [342, 166] width 69 height 52
drag, startPoint x: 320, startPoint y: 167, endPoint x: 369, endPoint y: 169, distance: 48.9
click at [369, 169] on td "762209286" at bounding box center [342, 166] width 69 height 52
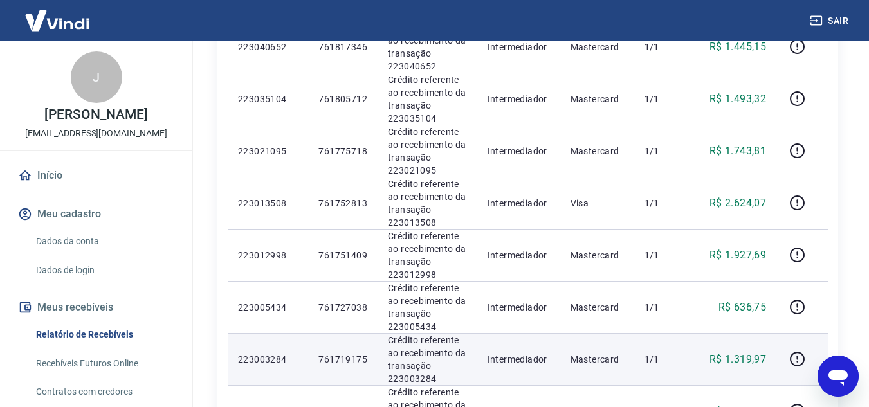
scroll to position [1125, 0]
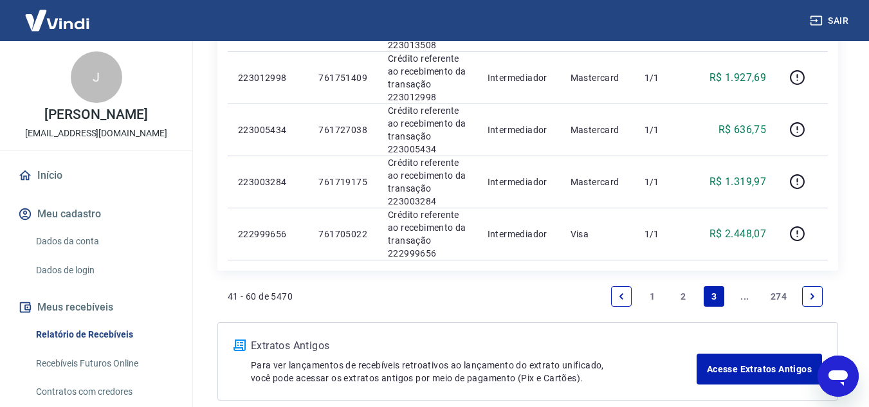
click at [684, 297] on link "2" at bounding box center [683, 296] width 21 height 21
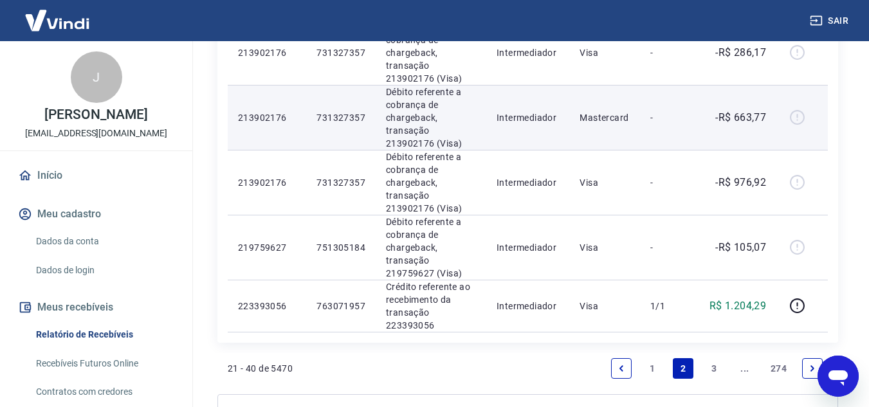
scroll to position [1205, 0]
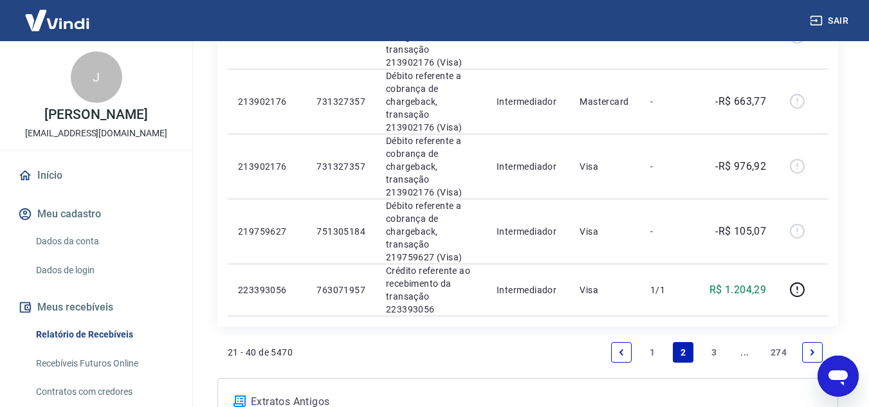
click at [652, 342] on link "1" at bounding box center [652, 352] width 21 height 21
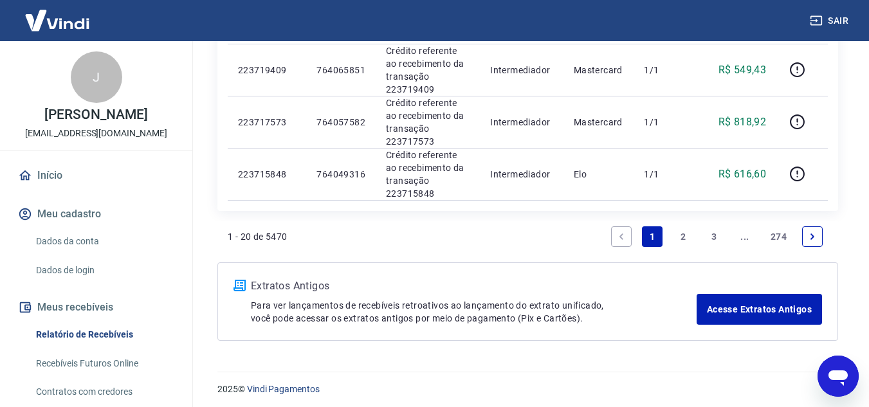
scroll to position [1118, 0]
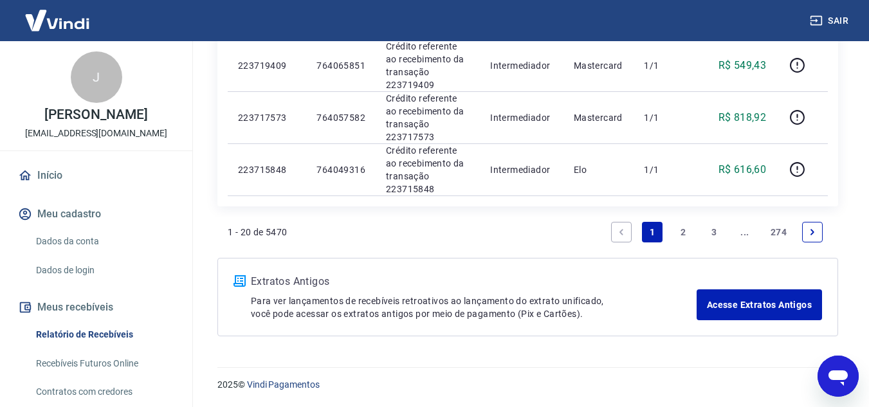
click at [685, 227] on link "2" at bounding box center [683, 232] width 21 height 21
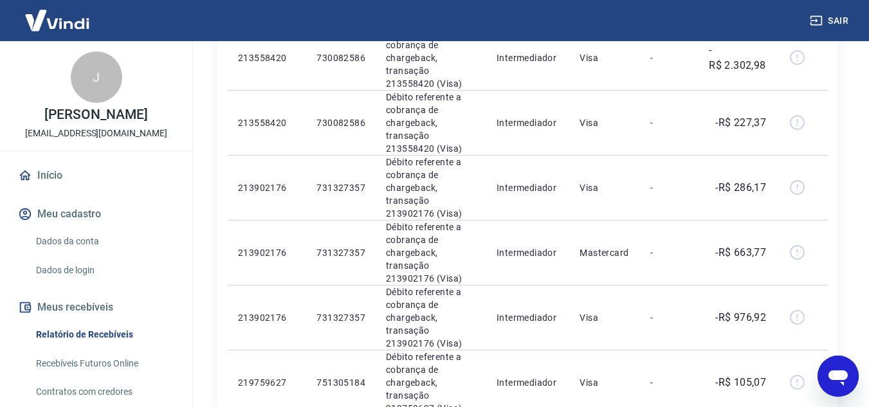
scroll to position [1205, 0]
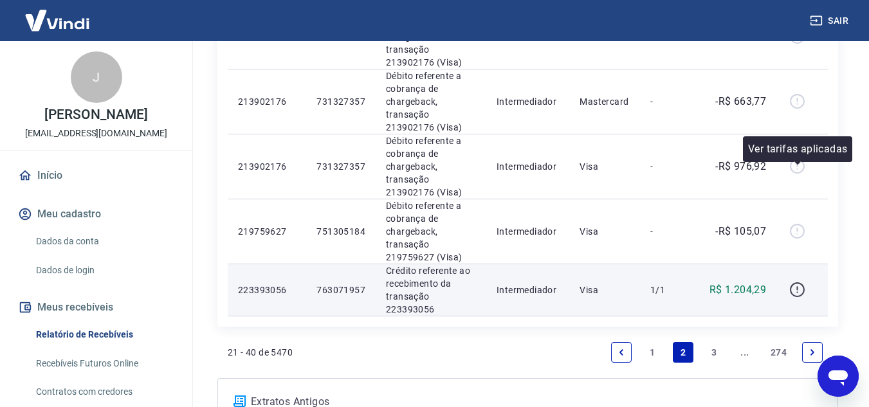
click at [796, 282] on icon "button" at bounding box center [797, 290] width 16 height 16
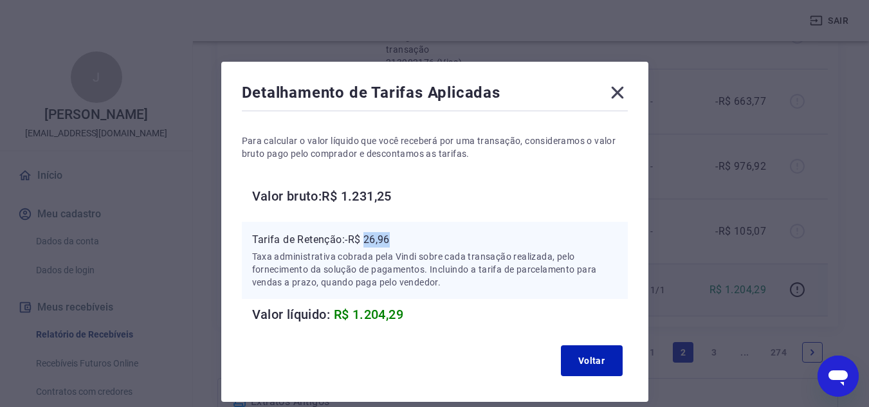
drag, startPoint x: 365, startPoint y: 242, endPoint x: 394, endPoint y: 238, distance: 28.6
click at [394, 238] on p "Tarifa de Retenção: -R$ 26,96" at bounding box center [434, 239] width 365 height 15
click at [378, 239] on p "Tarifa de Retenção: -R$ 26,96" at bounding box center [434, 239] width 365 height 15
click at [366, 237] on p "Tarifa de Retenção: -R$ 26,96" at bounding box center [434, 239] width 365 height 15
drag, startPoint x: 368, startPoint y: 239, endPoint x: 394, endPoint y: 241, distance: 25.8
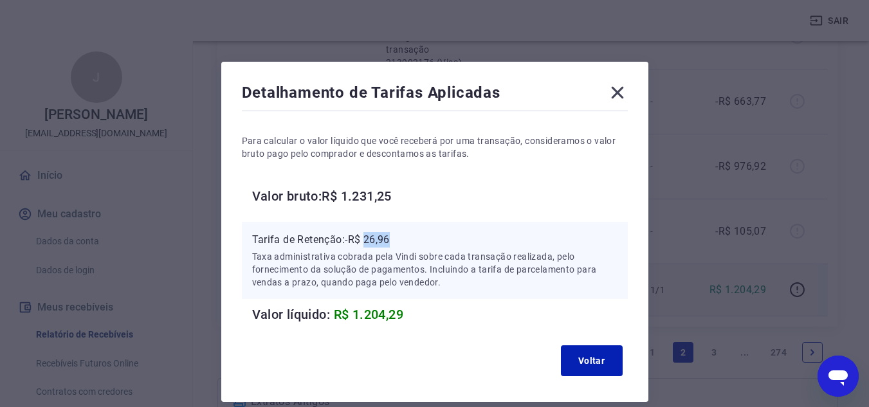
click at [394, 241] on p "Tarifa de Retenção: -R$ 26,96" at bounding box center [434, 239] width 365 height 15
click at [621, 93] on icon at bounding box center [617, 92] width 21 height 21
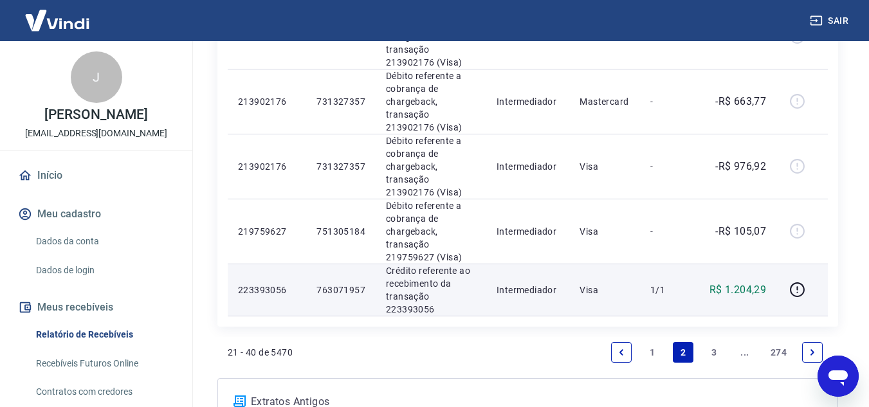
click at [710, 342] on link "3" at bounding box center [714, 352] width 21 height 21
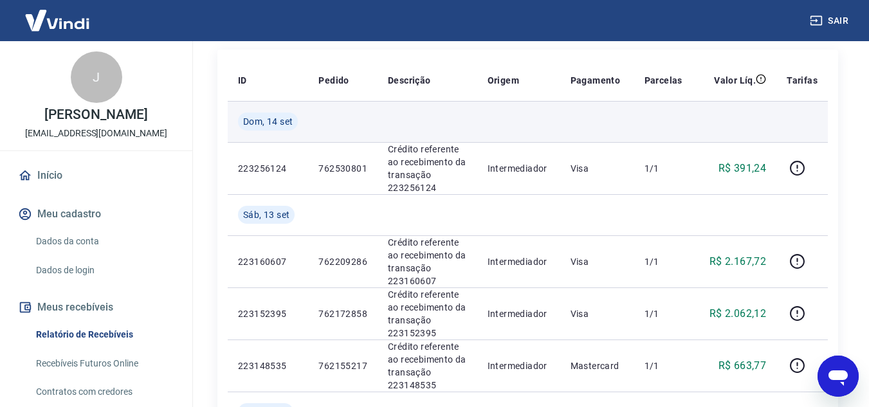
scroll to position [193, 0]
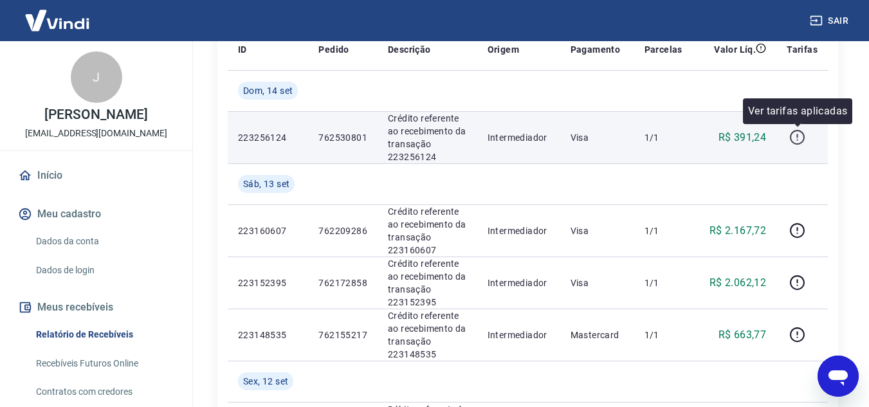
click at [800, 139] on icon "button" at bounding box center [797, 137] width 16 height 16
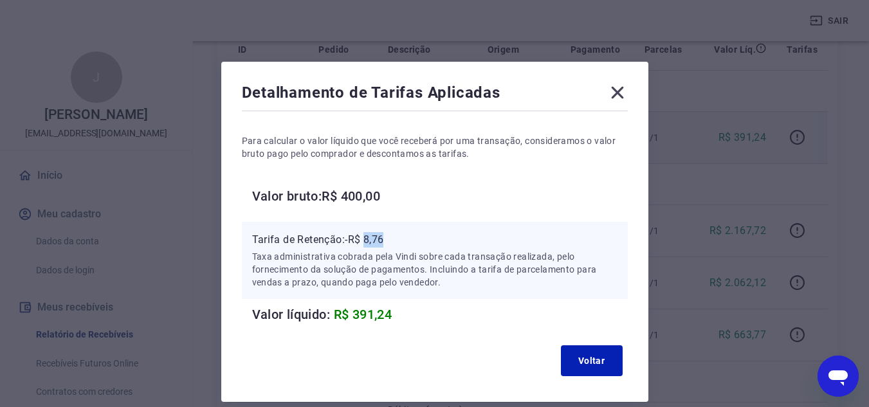
drag, startPoint x: 367, startPoint y: 240, endPoint x: 389, endPoint y: 239, distance: 21.9
click at [389, 239] on p "Tarifa de Retenção: -R$ 8,76" at bounding box center [434, 239] width 365 height 15
click at [617, 94] on icon at bounding box center [617, 93] width 12 height 12
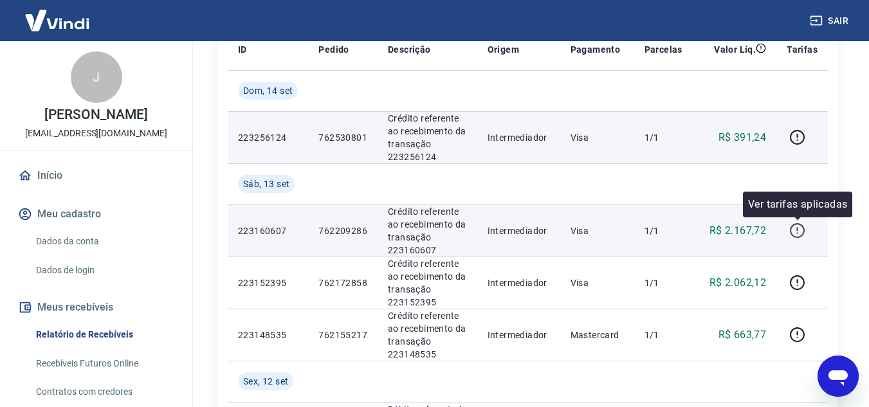
click at [798, 229] on icon "button" at bounding box center [796, 229] width 1 height 4
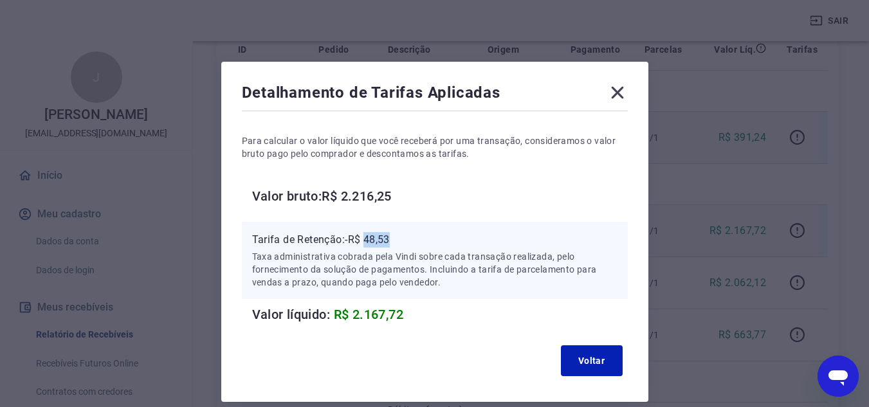
drag, startPoint x: 367, startPoint y: 236, endPoint x: 401, endPoint y: 236, distance: 33.5
click at [401, 236] on p "Tarifa de Retenção: -R$ 48,53" at bounding box center [434, 239] width 365 height 15
click at [612, 91] on icon at bounding box center [617, 92] width 21 height 21
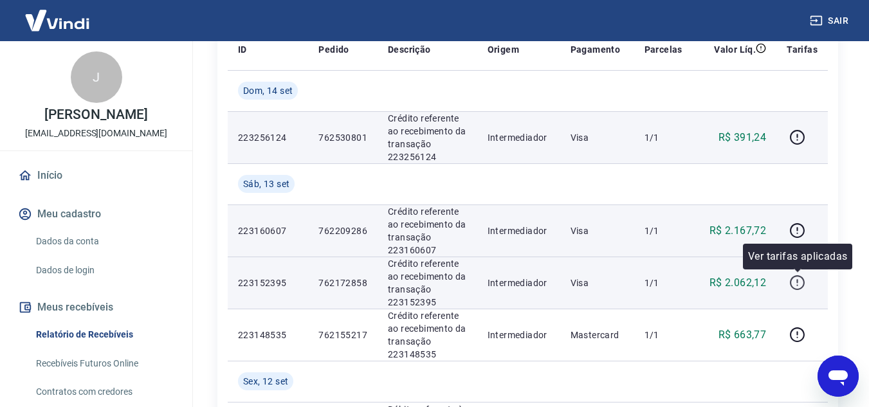
click at [792, 288] on icon "button" at bounding box center [797, 283] width 16 height 16
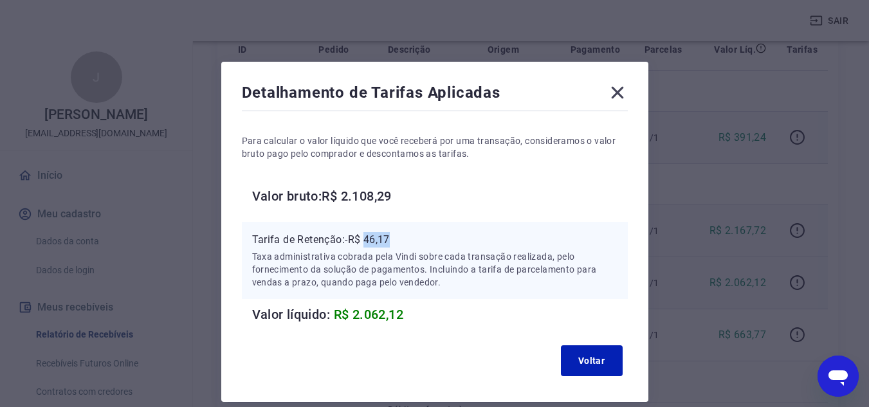
drag, startPoint x: 368, startPoint y: 237, endPoint x: 401, endPoint y: 239, distance: 33.5
click at [401, 239] on p "Tarifa de Retenção: -R$ 46,17" at bounding box center [434, 239] width 365 height 15
click at [616, 93] on icon at bounding box center [617, 93] width 12 height 12
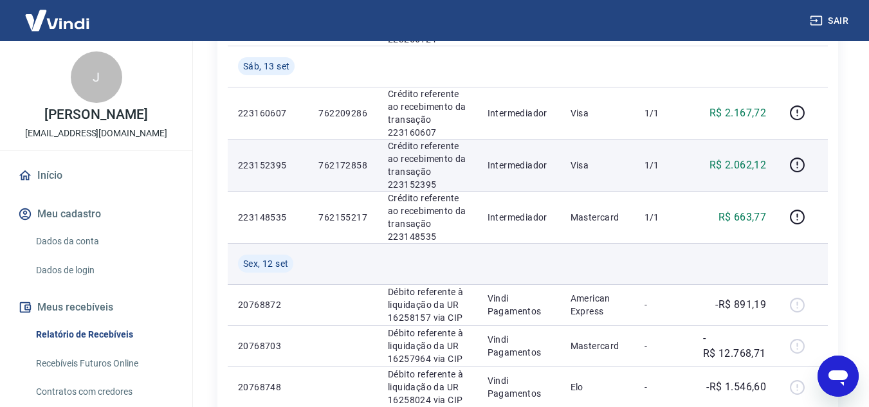
scroll to position [322, 0]
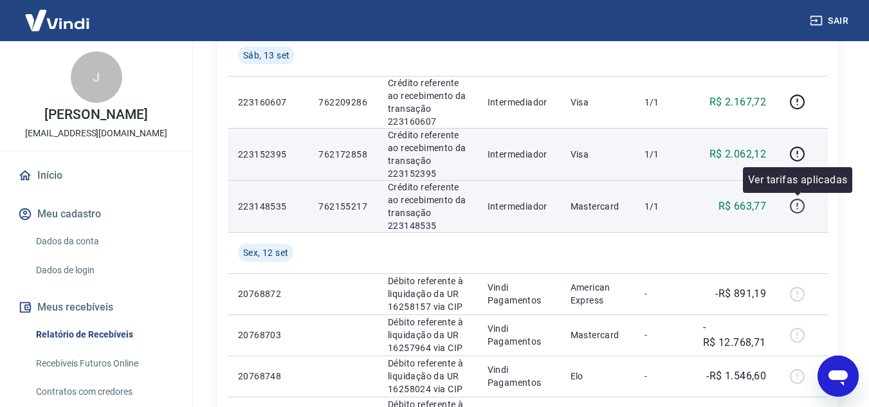
click at [790, 209] on icon "button" at bounding box center [797, 206] width 16 height 16
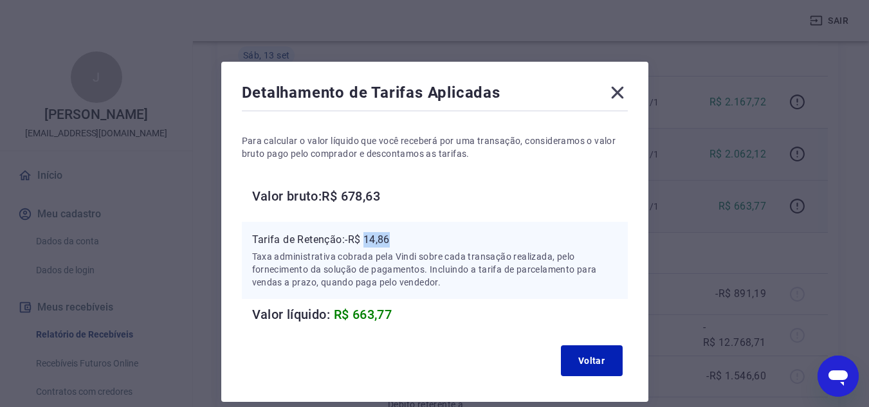
drag, startPoint x: 366, startPoint y: 239, endPoint x: 397, endPoint y: 238, distance: 30.9
click at [397, 238] on p "Tarifa de Retenção: -R$ 14,86" at bounding box center [434, 239] width 365 height 15
copy p "14,86"
click at [621, 92] on icon at bounding box center [617, 92] width 21 height 21
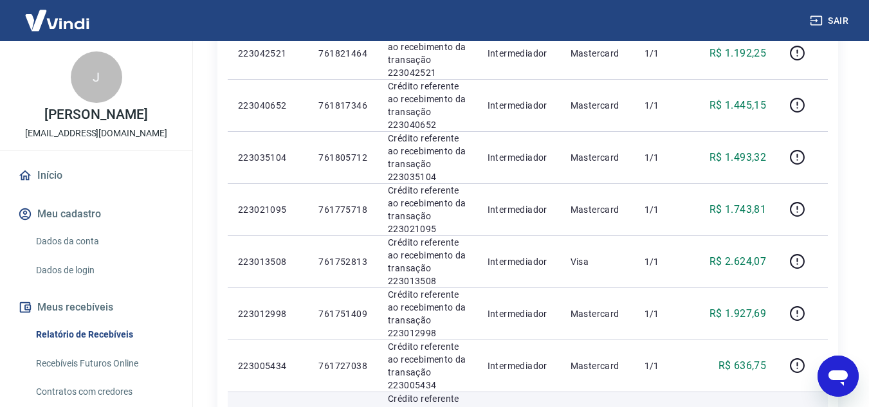
scroll to position [1061, 0]
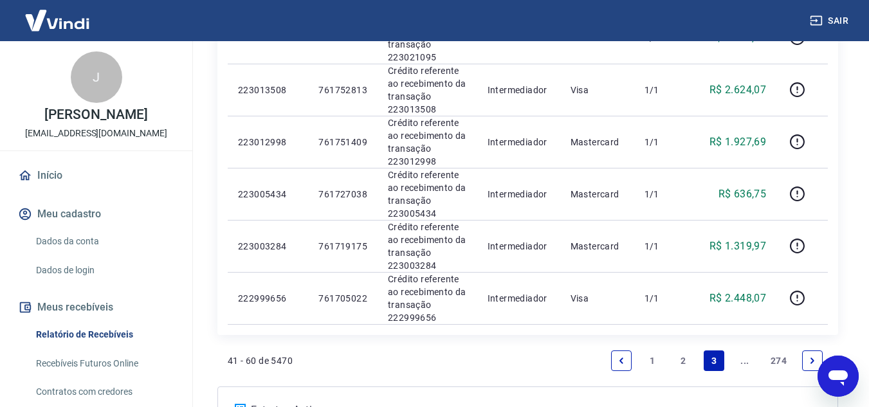
click at [679, 367] on link "2" at bounding box center [683, 361] width 21 height 21
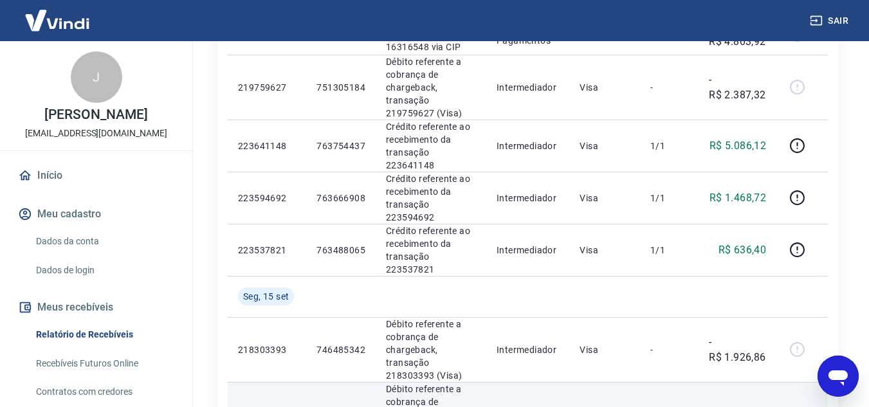
scroll to position [690, 0]
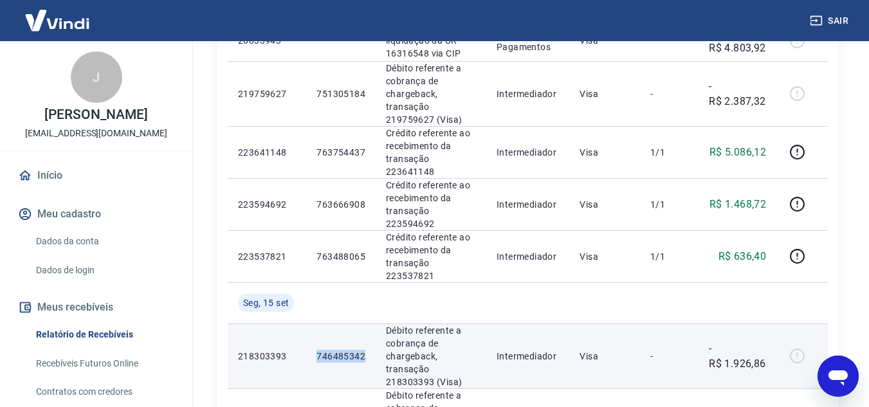
drag, startPoint x: 317, startPoint y: 248, endPoint x: 365, endPoint y: 248, distance: 48.2
click at [365, 324] on td "746485342" at bounding box center [340, 356] width 69 height 65
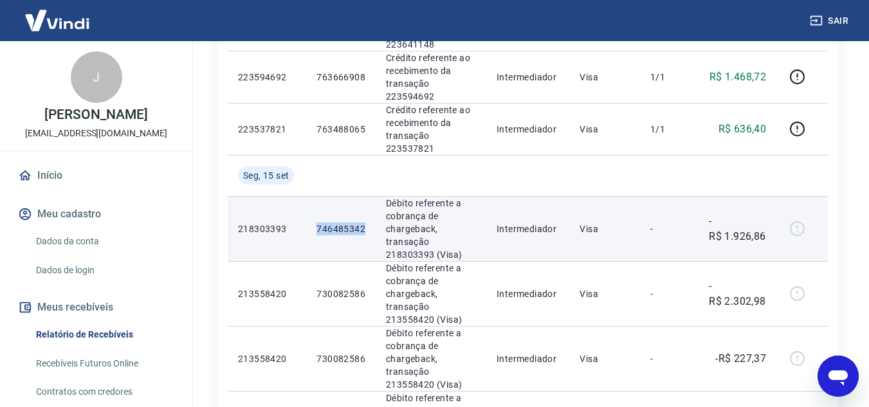
scroll to position [819, 0]
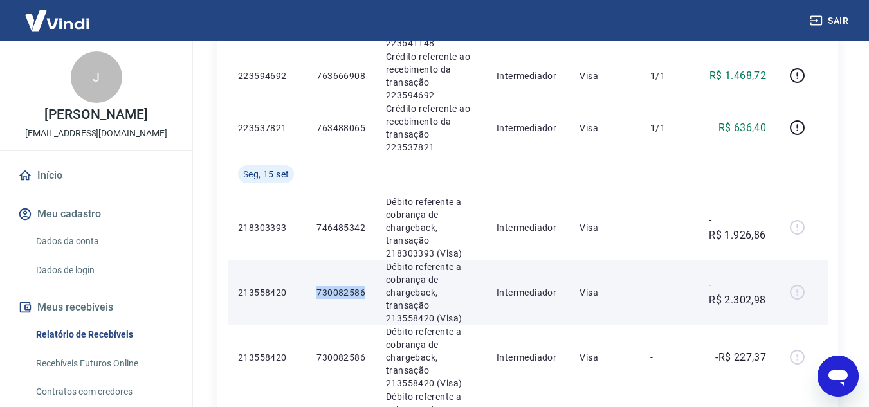
drag, startPoint x: 315, startPoint y: 183, endPoint x: 364, endPoint y: 186, distance: 49.6
click at [364, 260] on td "730082586" at bounding box center [340, 292] width 69 height 65
copy p "730082586"
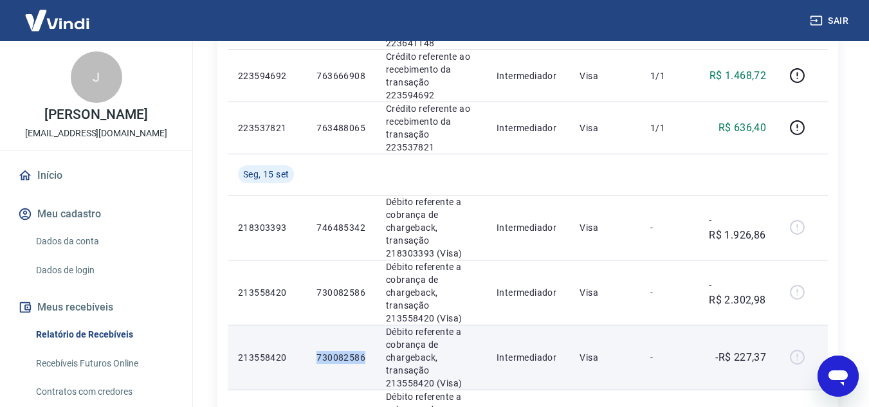
drag, startPoint x: 319, startPoint y: 247, endPoint x: 367, endPoint y: 247, distance: 48.2
click at [367, 325] on td "730082586" at bounding box center [340, 357] width 69 height 65
copy p "730082586"
click at [330, 351] on p "730082586" at bounding box center [341, 357] width 49 height 13
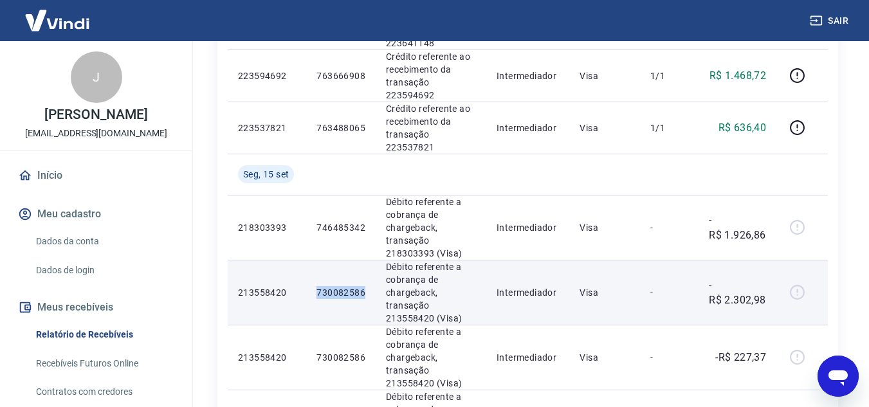
drag, startPoint x: 316, startPoint y: 181, endPoint x: 367, endPoint y: 182, distance: 50.8
click at [367, 260] on td "730082586" at bounding box center [340, 292] width 69 height 65
copy p "730082586"
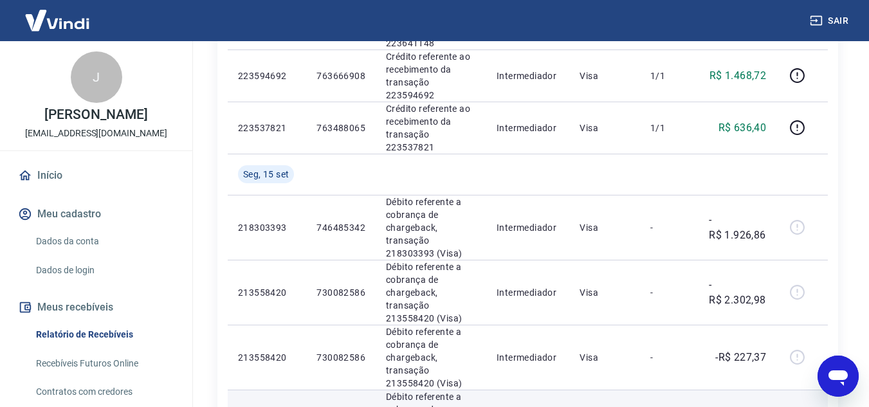
drag, startPoint x: 317, startPoint y: 311, endPoint x: 367, endPoint y: 311, distance: 50.2
copy p "731327357"
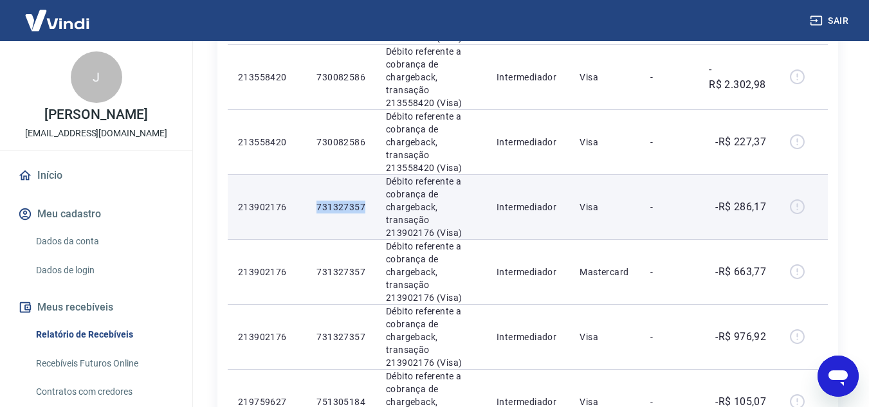
scroll to position [1012, 0]
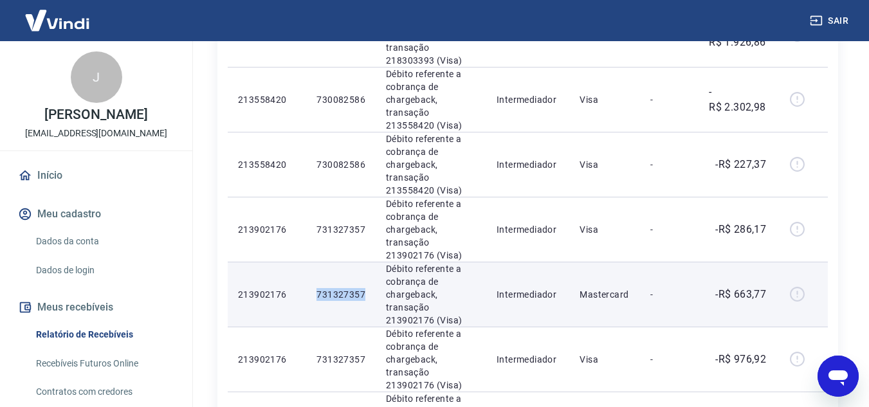
drag, startPoint x: 317, startPoint y: 183, endPoint x: 368, endPoint y: 185, distance: 51.5
click at [368, 262] on td "731327357" at bounding box center [340, 294] width 69 height 65
copy p "731327357"
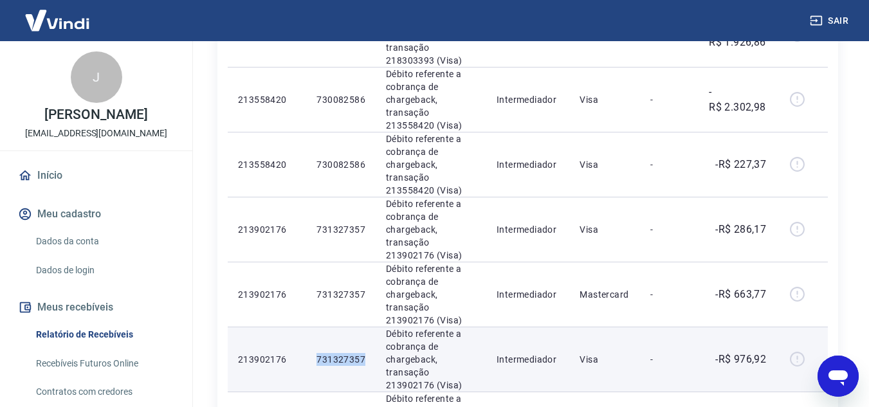
drag, startPoint x: 318, startPoint y: 250, endPoint x: 367, endPoint y: 250, distance: 48.9
click at [367, 327] on td "731327357" at bounding box center [340, 359] width 69 height 65
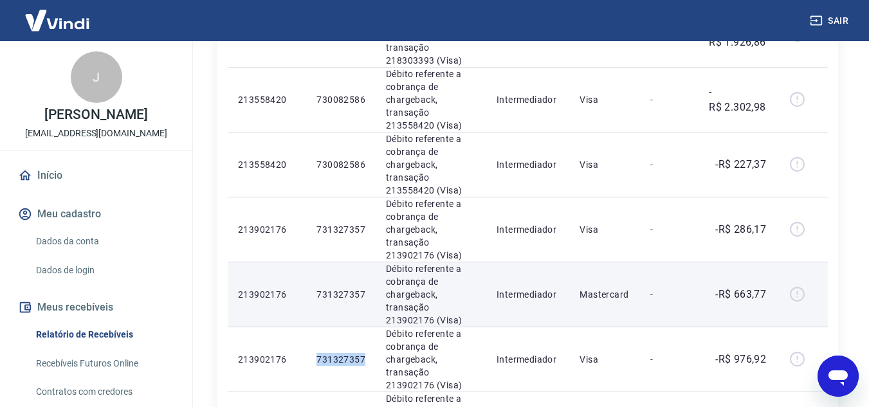
copy p "731327357"
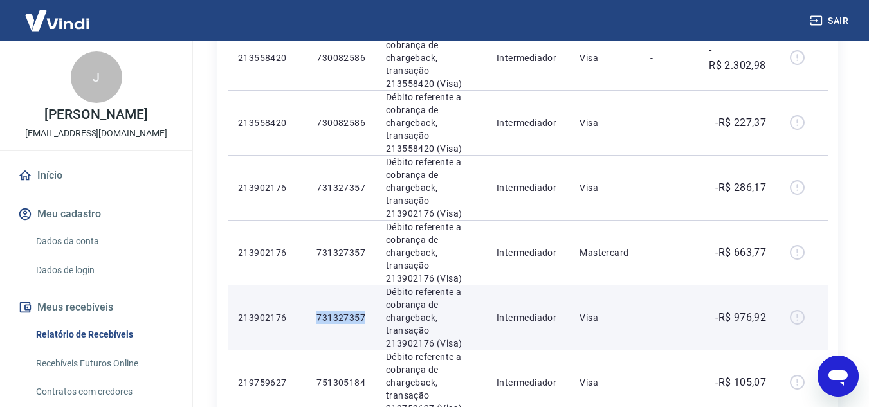
scroll to position [1141, 0]
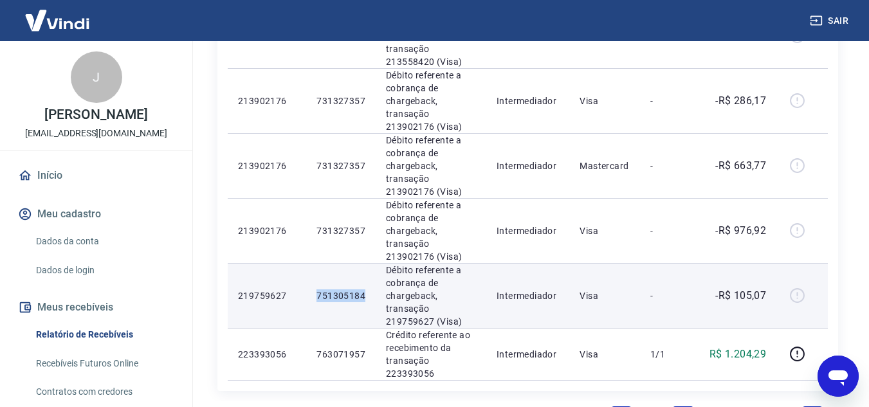
drag, startPoint x: 315, startPoint y: 185, endPoint x: 371, endPoint y: 193, distance: 57.2
click at [371, 263] on td "751305184" at bounding box center [340, 295] width 69 height 65
copy p "751305184"
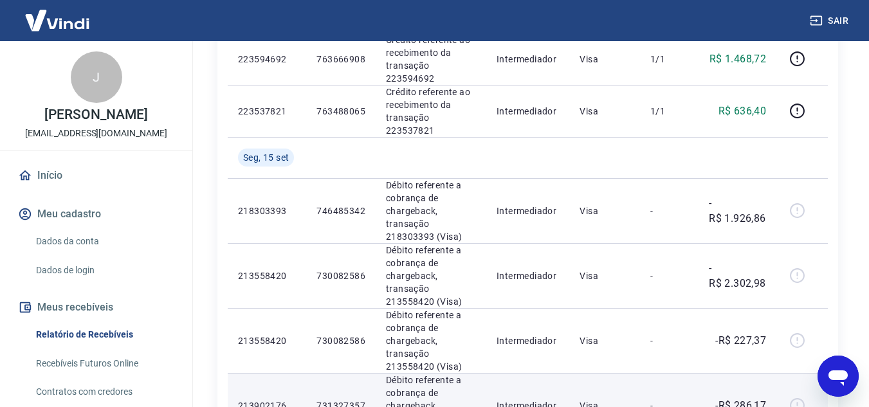
scroll to position [755, 0]
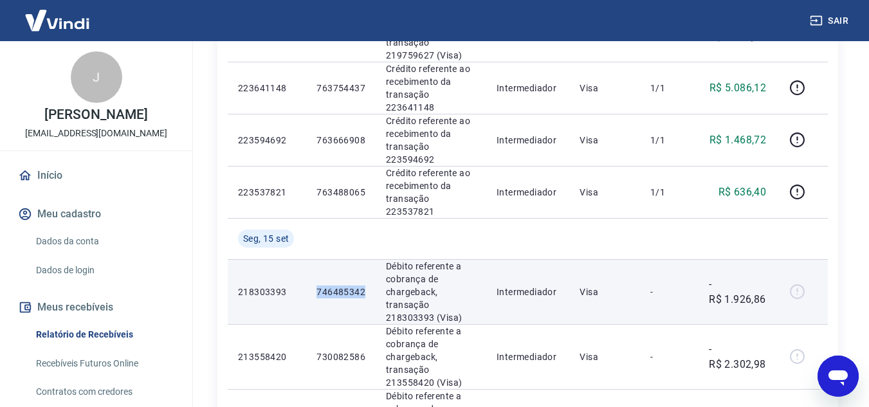
drag, startPoint x: 317, startPoint y: 182, endPoint x: 365, endPoint y: 183, distance: 48.9
click at [365, 259] on td "746485342" at bounding box center [340, 291] width 69 height 65
copy p "746485342"
click at [322, 286] on p "746485342" at bounding box center [341, 292] width 49 height 13
drag, startPoint x: 318, startPoint y: 182, endPoint x: 366, endPoint y: 183, distance: 48.3
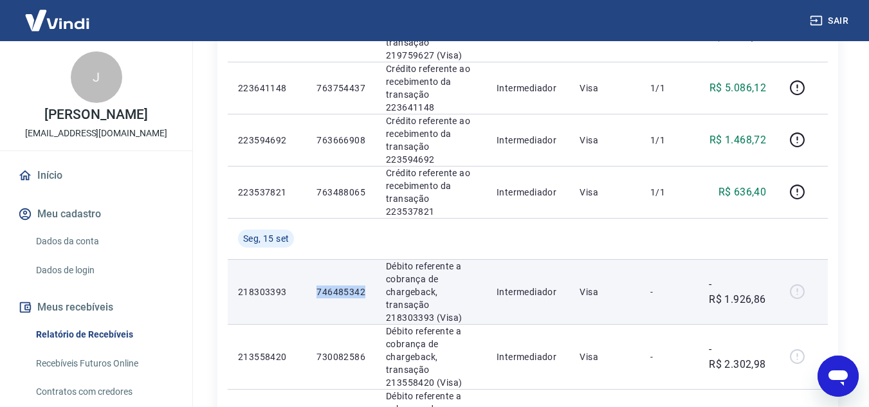
click at [366, 259] on td "746485342" at bounding box center [340, 291] width 69 height 65
copy p "746485342"
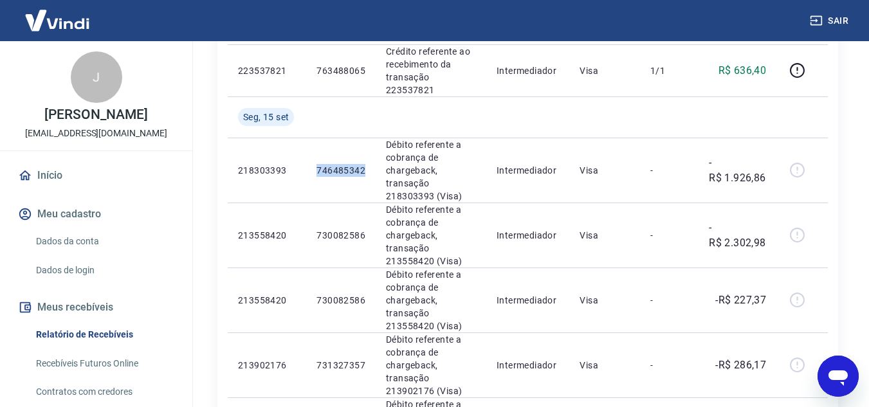
scroll to position [819, 0]
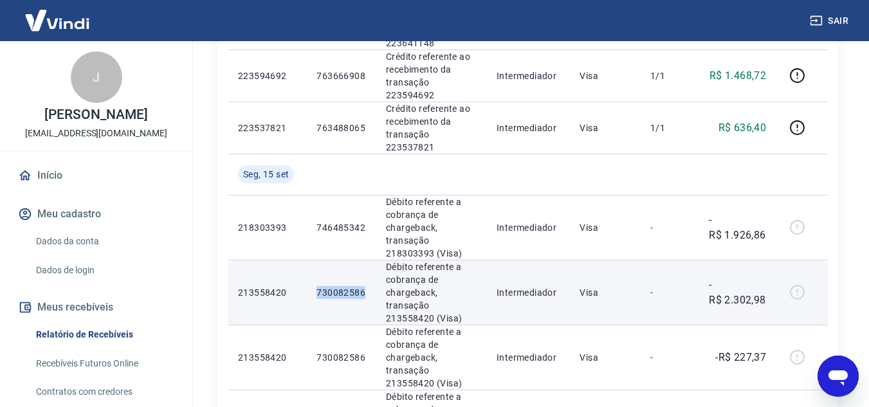
drag, startPoint x: 318, startPoint y: 183, endPoint x: 371, endPoint y: 183, distance: 52.8
click at [371, 260] on td "730082586" at bounding box center [340, 292] width 69 height 65
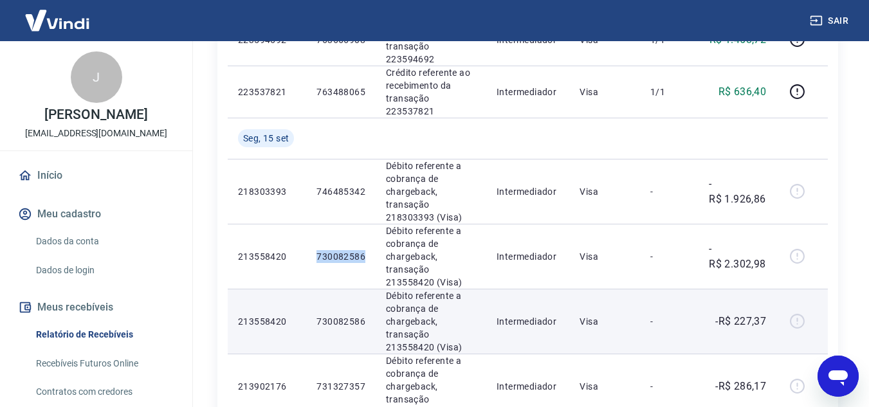
scroll to position [883, 0]
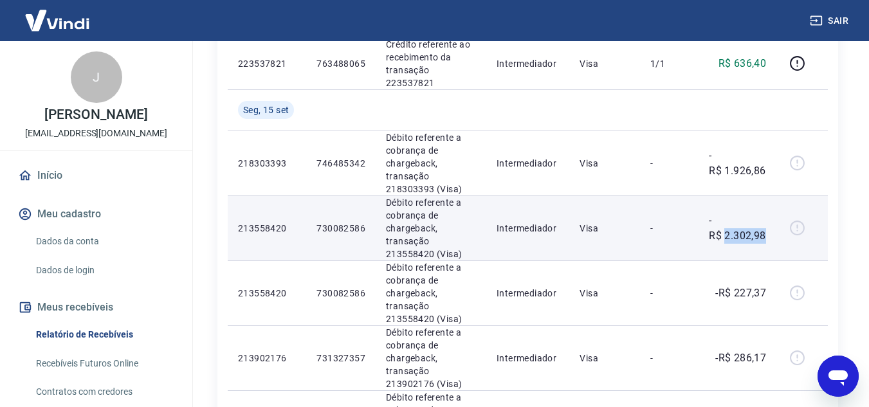
drag, startPoint x: 726, startPoint y: 129, endPoint x: 768, endPoint y: 129, distance: 41.8
click at [768, 196] on td "-R$ 2.302,98" at bounding box center [738, 228] width 78 height 65
click at [731, 213] on p "-R$ 2.302,98" at bounding box center [737, 228] width 57 height 31
drag, startPoint x: 727, startPoint y: 126, endPoint x: 766, endPoint y: 129, distance: 38.7
click at [766, 213] on p "-R$ 2.302,98" at bounding box center [737, 228] width 57 height 31
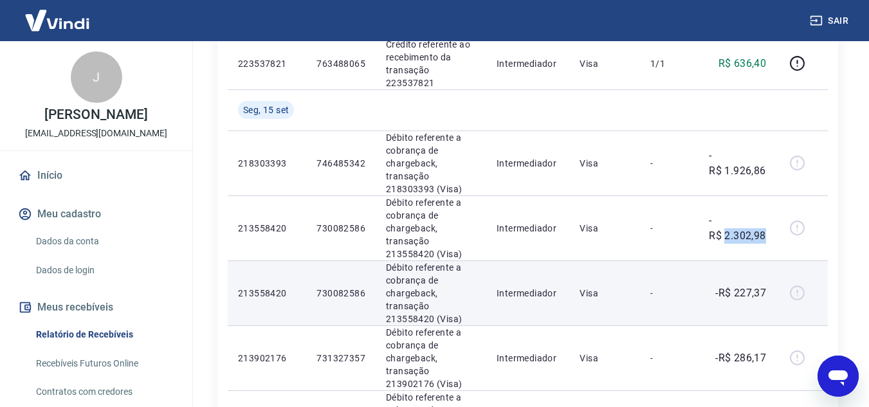
scroll to position [819, 0]
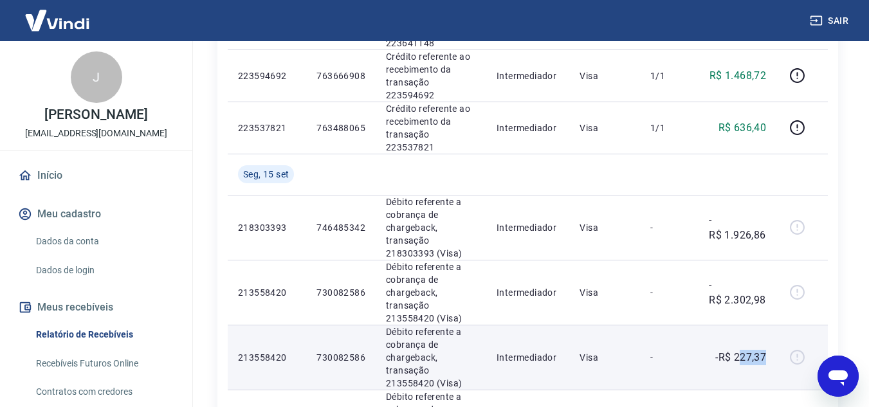
drag, startPoint x: 738, startPoint y: 246, endPoint x: 749, endPoint y: 250, distance: 12.2
click at [767, 325] on td "-R$ 227,37" at bounding box center [738, 357] width 78 height 65
click at [749, 350] on p "-R$ 227,37" at bounding box center [740, 357] width 51 height 15
drag, startPoint x: 735, startPoint y: 248, endPoint x: 773, endPoint y: 250, distance: 38.0
click at [773, 325] on td "-R$ 227,37" at bounding box center [738, 357] width 78 height 65
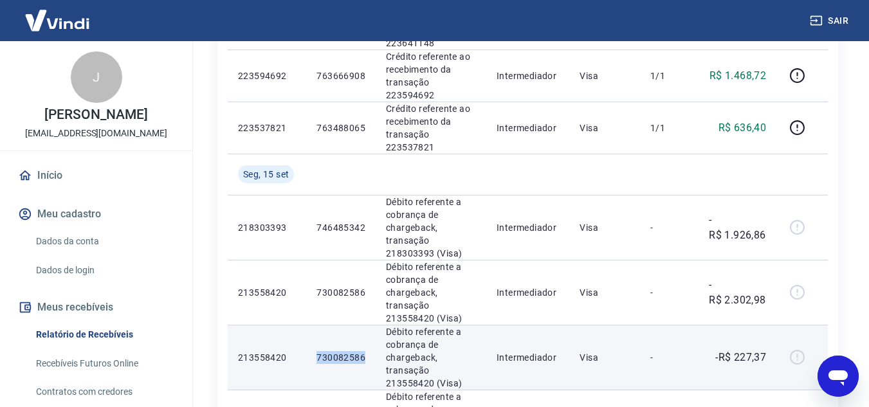
drag, startPoint x: 317, startPoint y: 249, endPoint x: 362, endPoint y: 253, distance: 45.2
click at [362, 351] on p "730082586" at bounding box center [341, 357] width 49 height 13
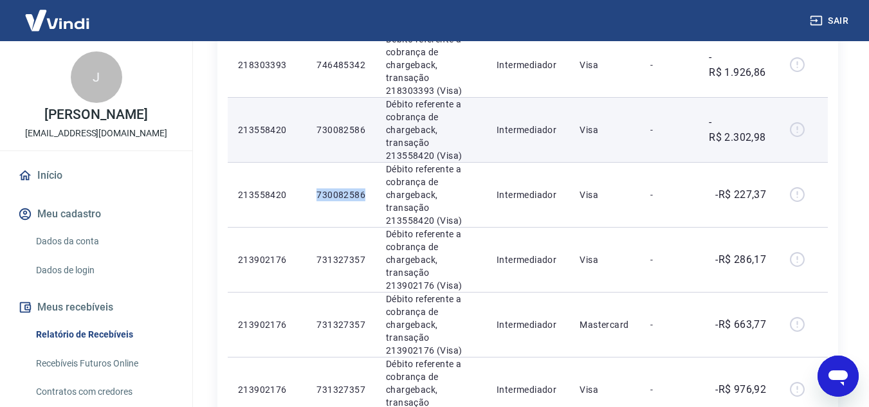
scroll to position [1012, 0]
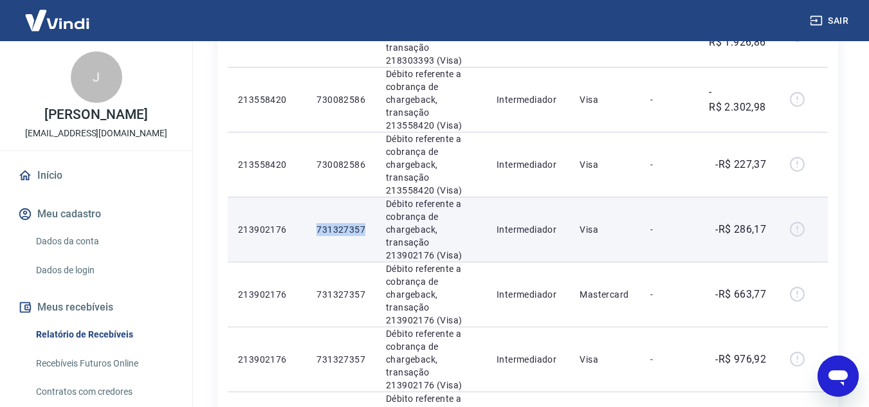
drag, startPoint x: 318, startPoint y: 115, endPoint x: 365, endPoint y: 124, distance: 48.5
click at [365, 197] on td "731327357" at bounding box center [340, 229] width 69 height 65
drag, startPoint x: 739, startPoint y: 120, endPoint x: 767, endPoint y: 119, distance: 29.0
click at [767, 197] on td "-R$ 286,17" at bounding box center [738, 229] width 78 height 65
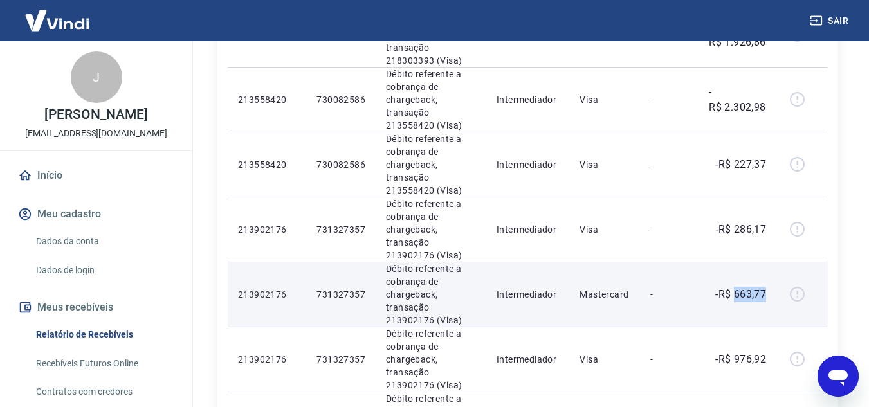
drag, startPoint x: 735, startPoint y: 185, endPoint x: 767, endPoint y: 187, distance: 32.9
click at [767, 262] on td "-R$ 663,77" at bounding box center [738, 294] width 78 height 65
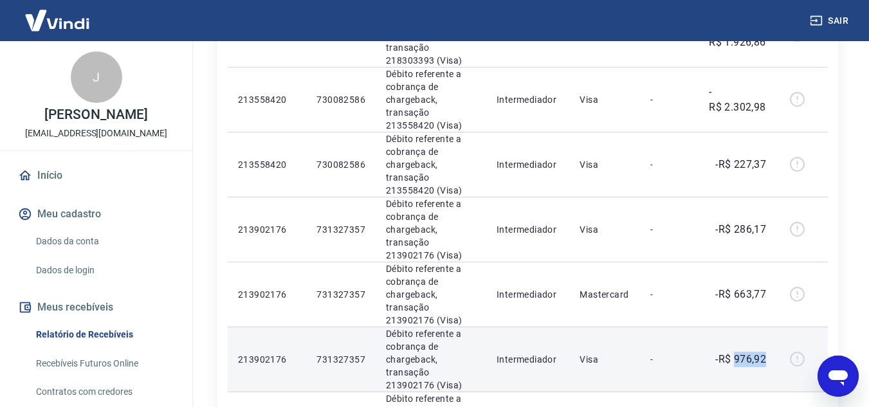
drag, startPoint x: 736, startPoint y: 248, endPoint x: 771, endPoint y: 248, distance: 35.4
click at [771, 327] on td "-R$ 976,92" at bounding box center [738, 359] width 78 height 65
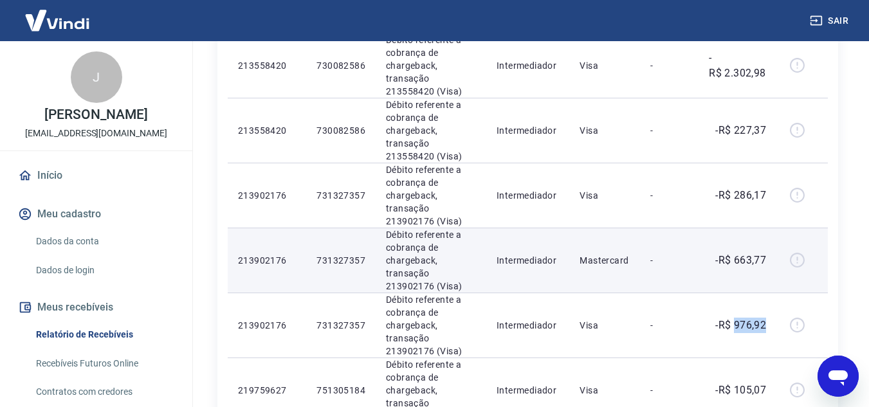
scroll to position [1076, 0]
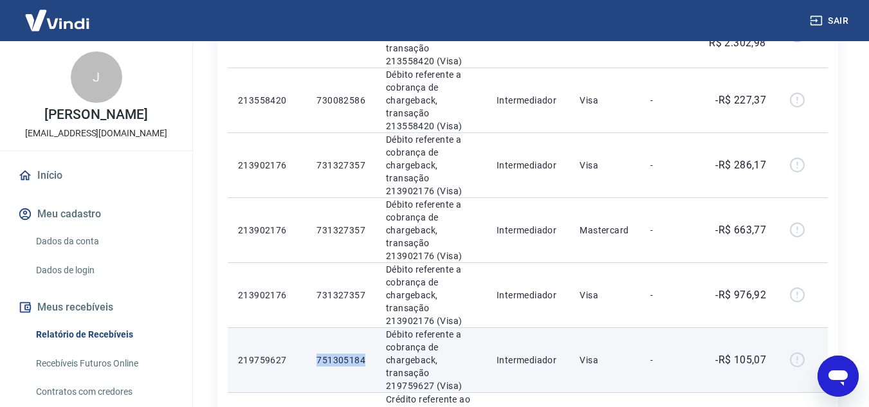
drag, startPoint x: 318, startPoint y: 252, endPoint x: 368, endPoint y: 252, distance: 49.5
click at [368, 327] on td "751305184" at bounding box center [340, 359] width 69 height 65
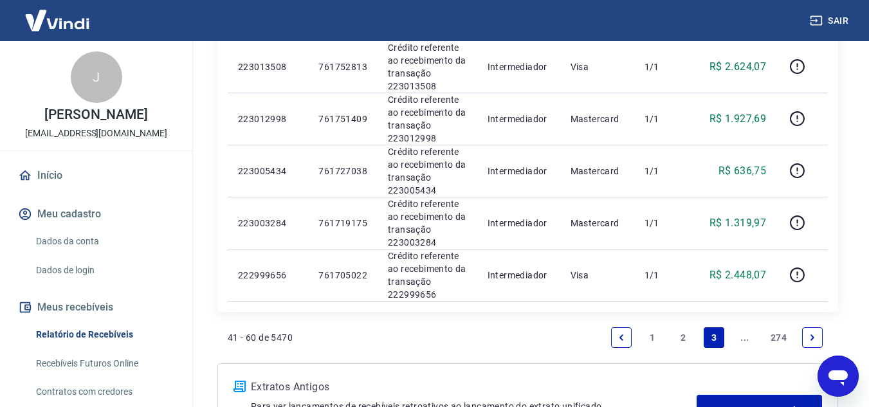
scroll to position [1190, 0]
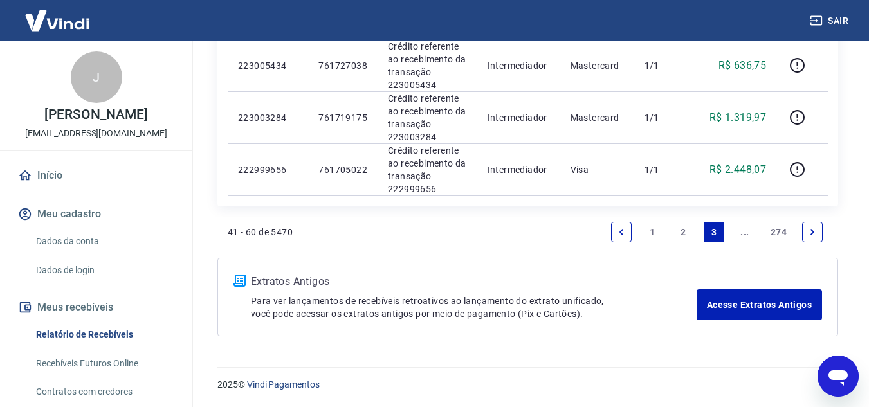
click at [684, 232] on link "2" at bounding box center [683, 232] width 21 height 21
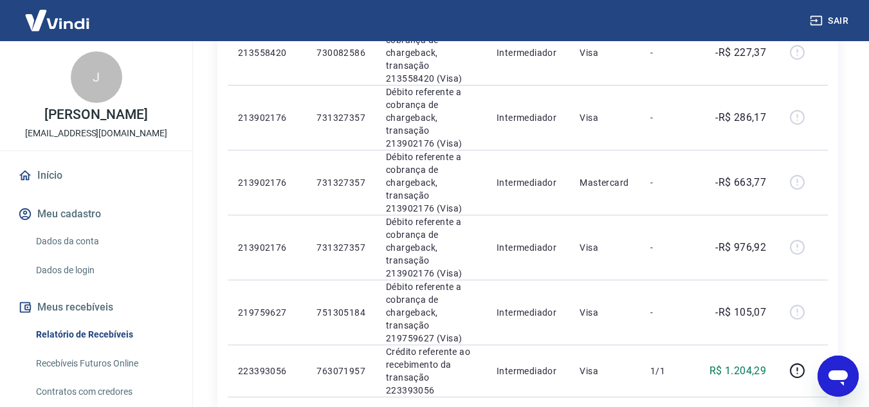
scroll to position [1158, 0]
